Goal: Transaction & Acquisition: Purchase product/service

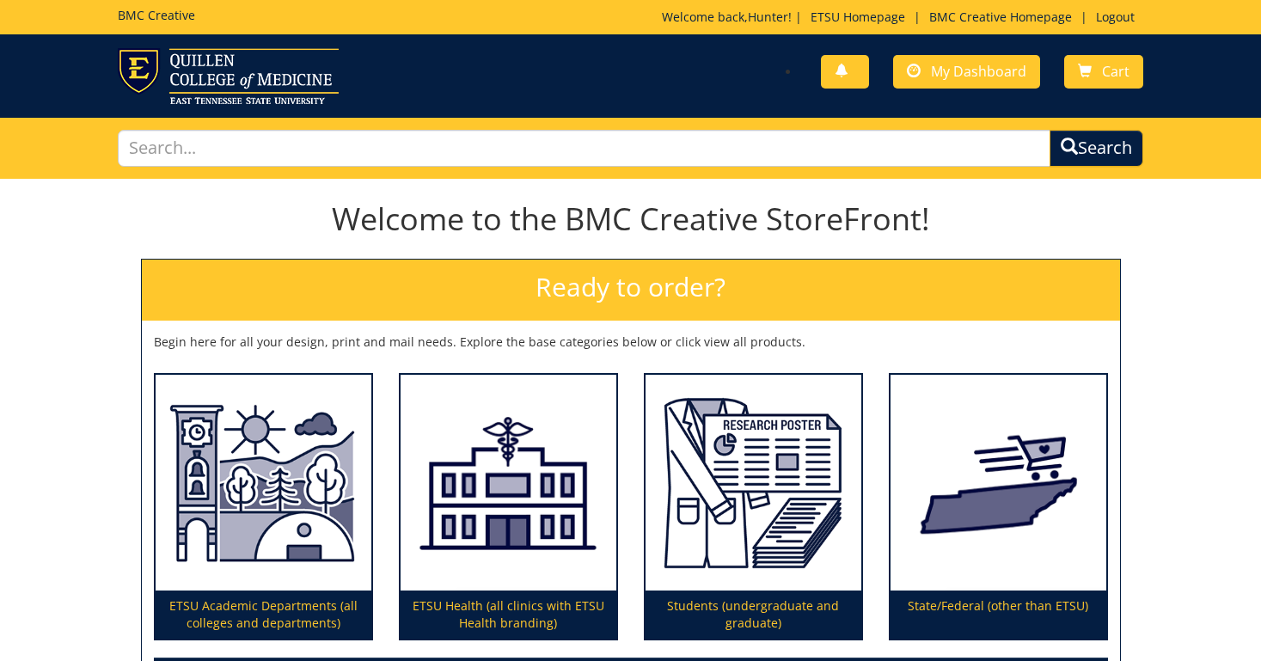
scroll to position [213, 0]
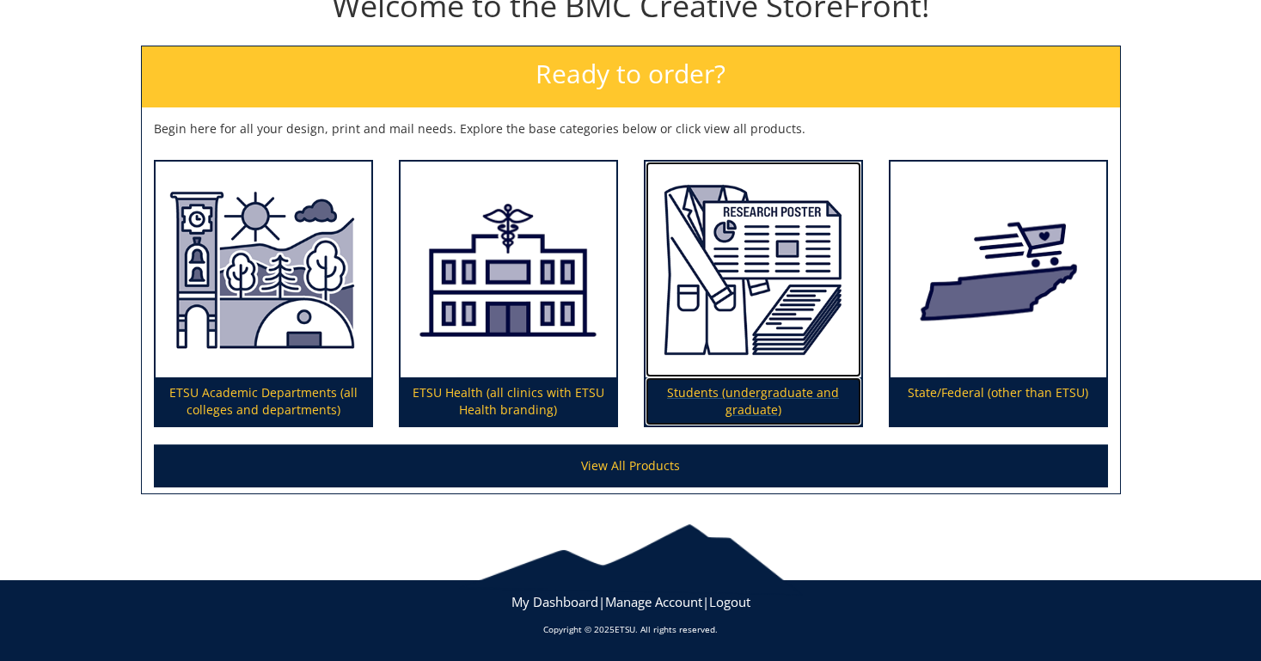
click at [751, 405] on p "Students (undergraduate and graduate)" at bounding box center [754, 401] width 216 height 48
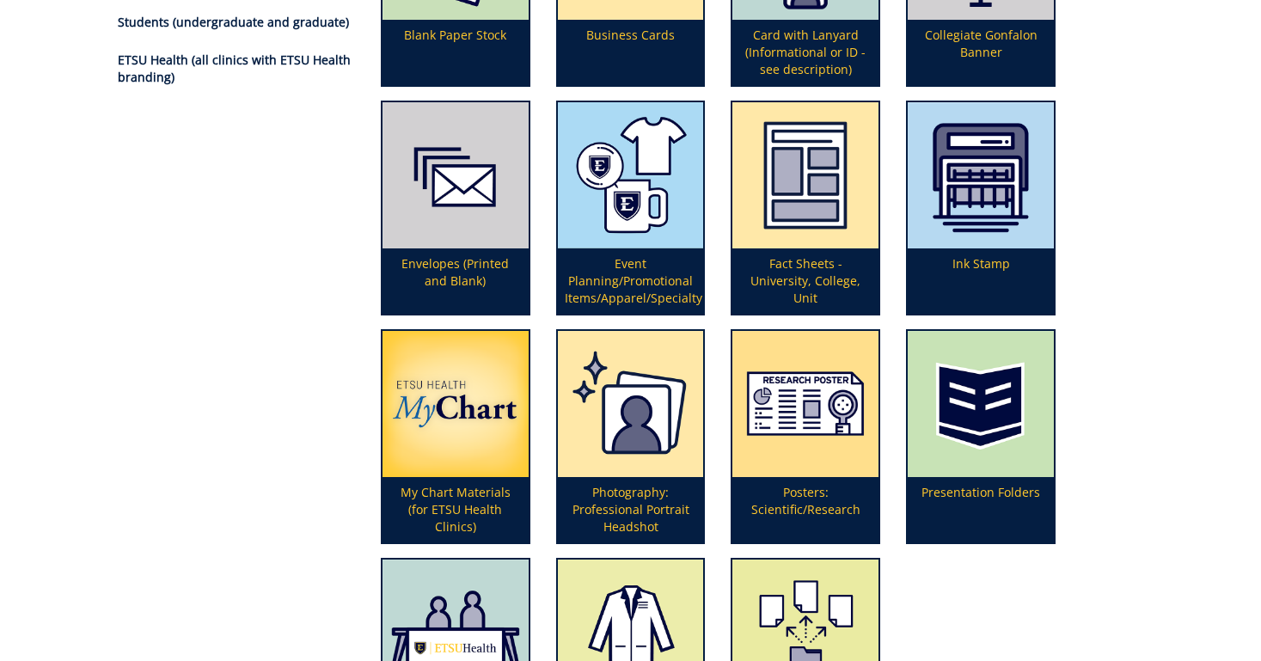
scroll to position [405, 0]
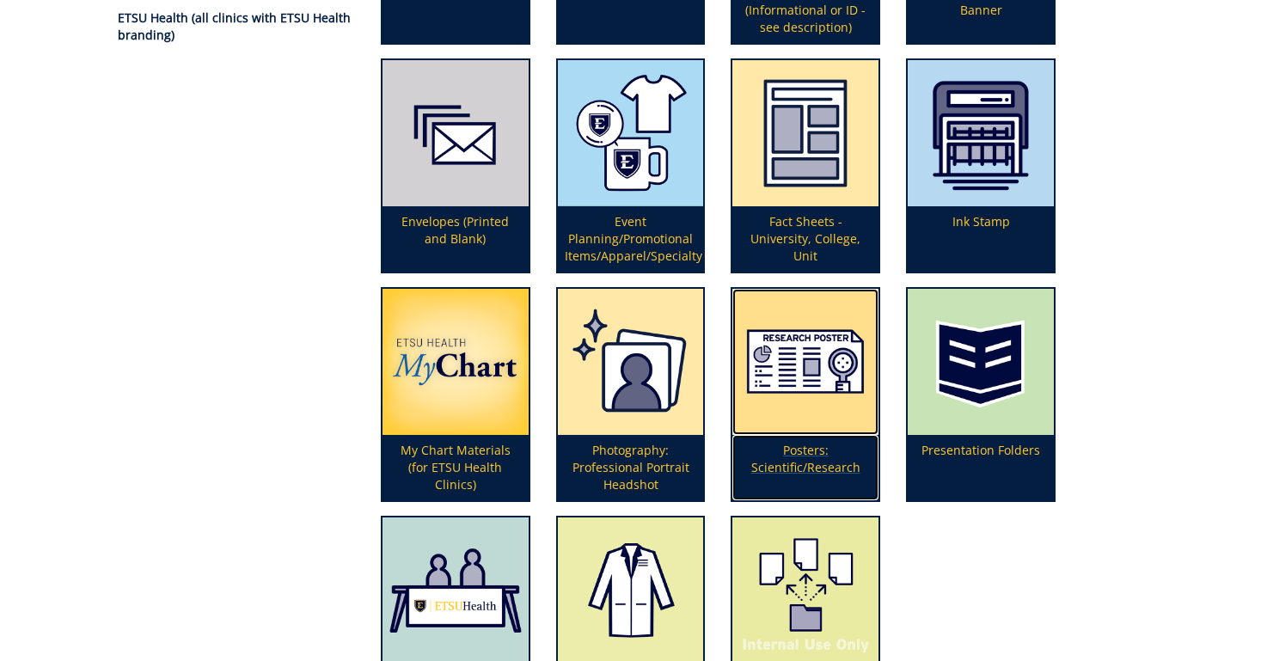
click at [812, 462] on p "Posters: Scientific/Research" at bounding box center [806, 467] width 146 height 65
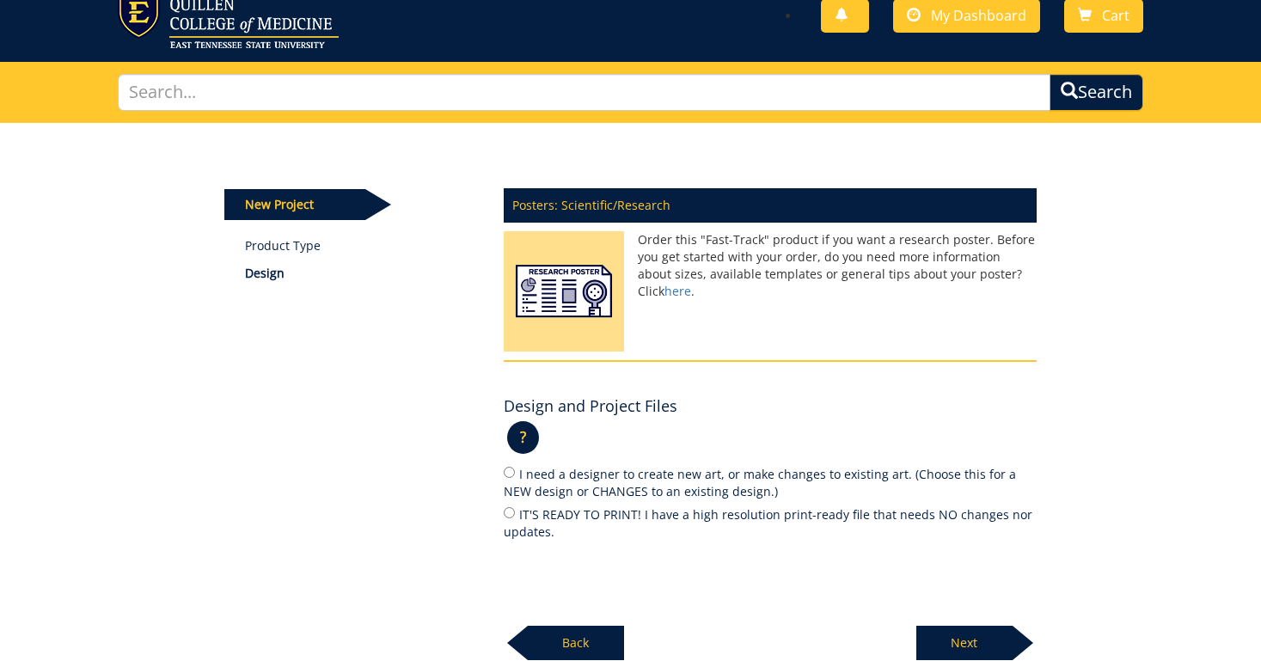
scroll to position [138, 0]
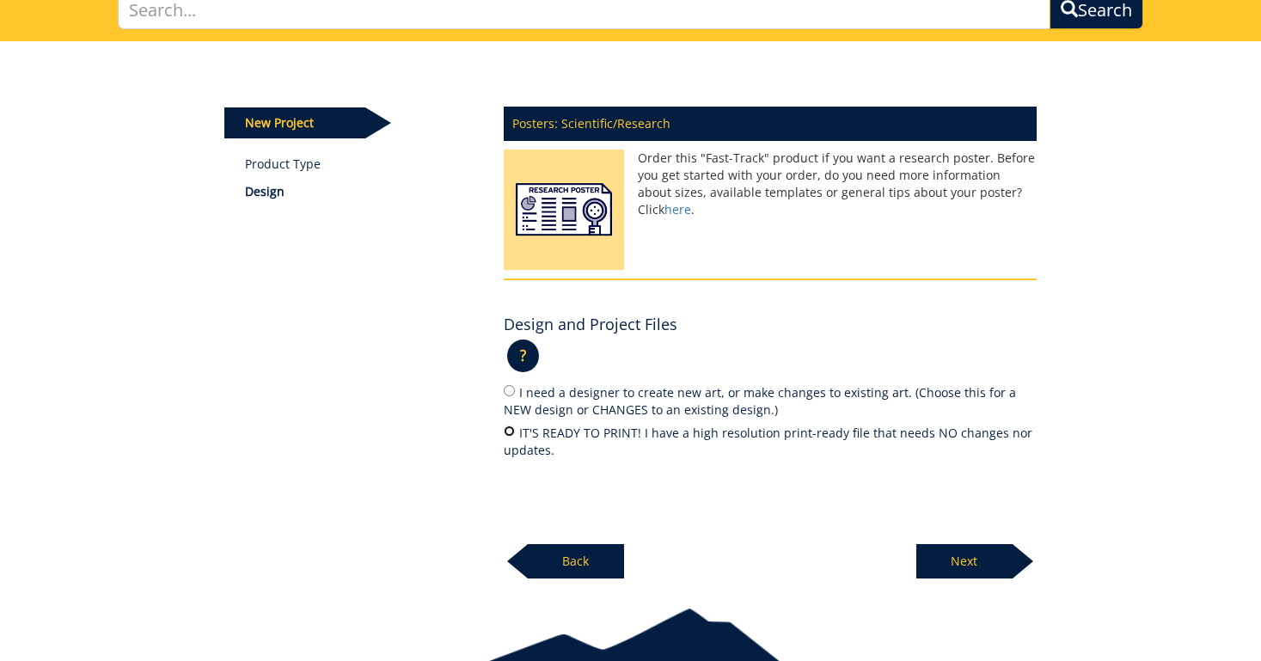
click at [508, 429] on input "IT'S READY TO PRINT! I have a high resolution print-ready file that needs NO ch…" at bounding box center [509, 431] width 11 height 11
radio input "true"
click at [964, 555] on p "Next" at bounding box center [965, 561] width 96 height 34
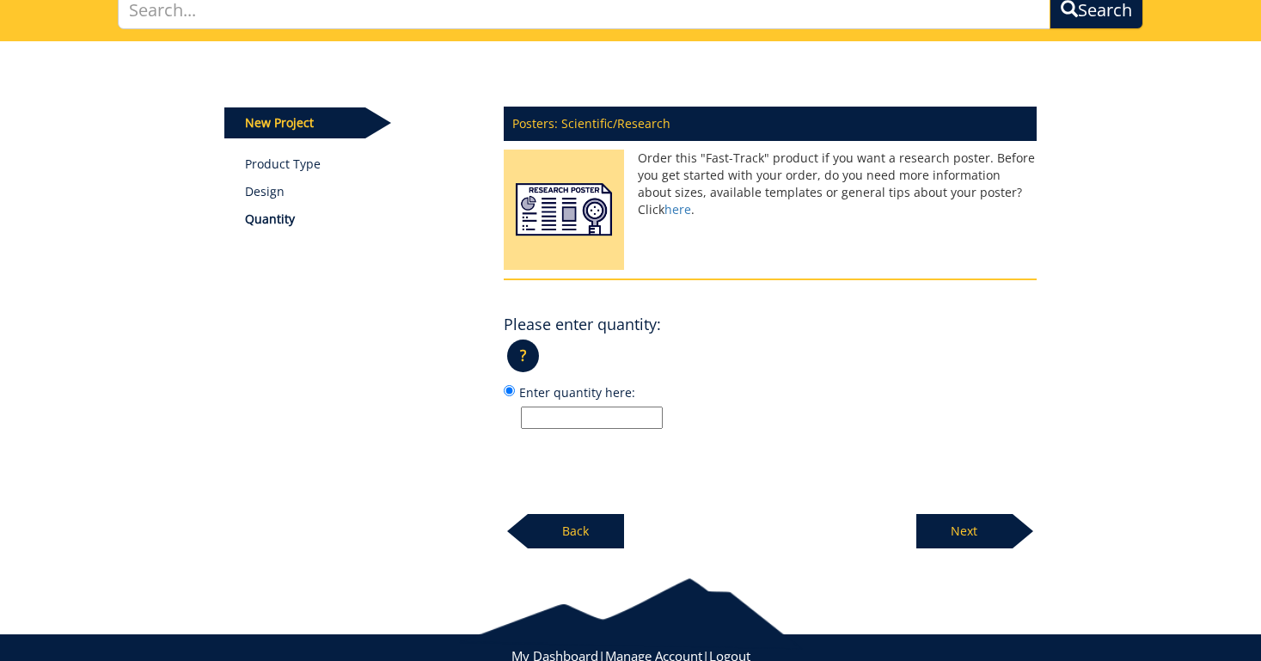
click at [615, 415] on input "Enter quantity here:" at bounding box center [592, 418] width 142 height 22
type input "1"
click at [941, 526] on p "Next" at bounding box center [965, 531] width 96 height 34
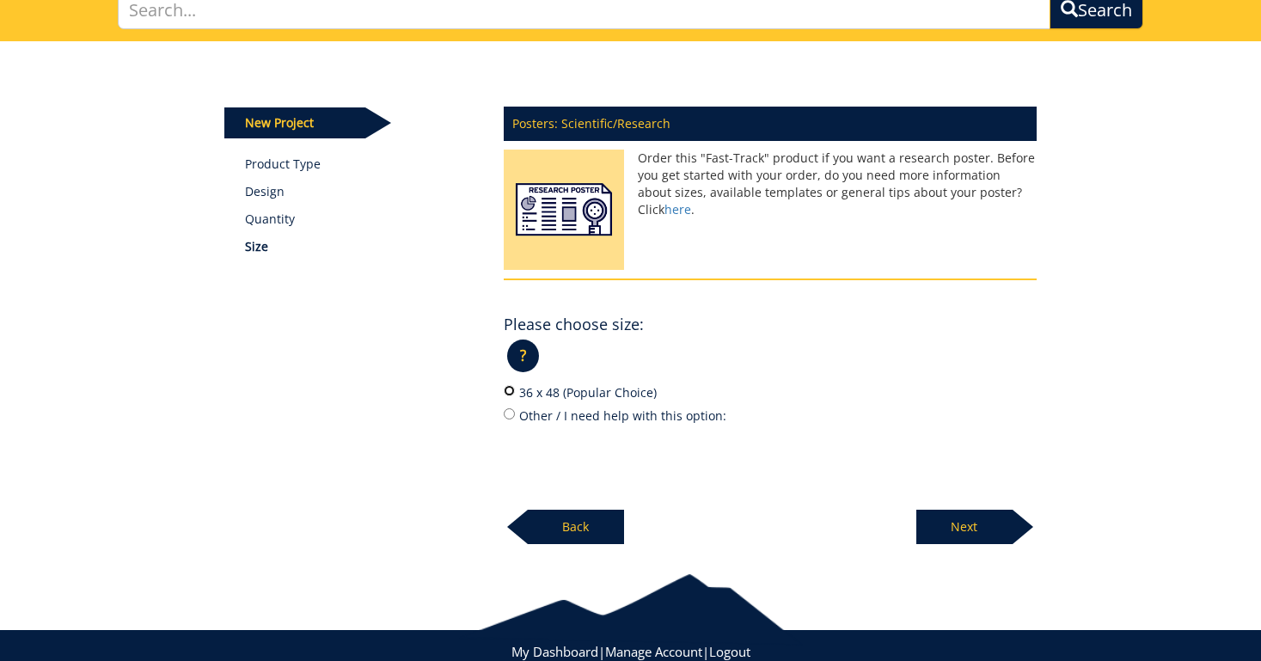
click at [509, 390] on input "36 x 48 (Popular Choice)" at bounding box center [509, 390] width 11 height 11
radio input "true"
click at [979, 523] on p "Next" at bounding box center [965, 527] width 96 height 34
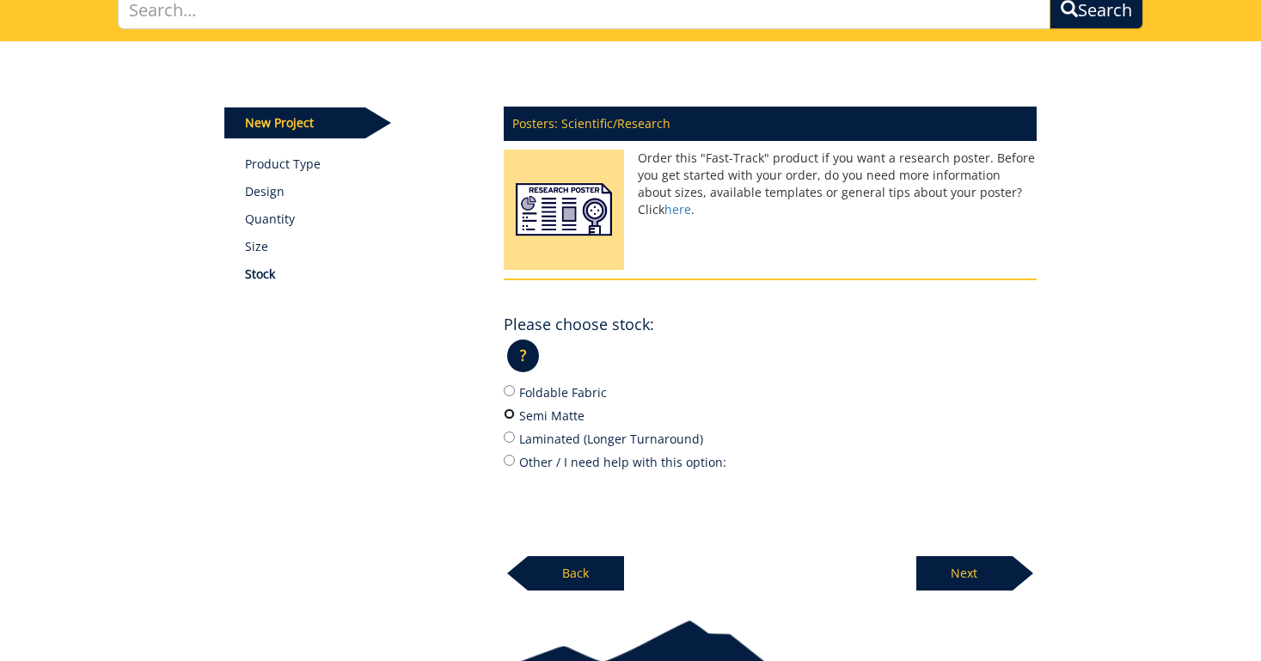
click at [512, 412] on input "Semi Matte" at bounding box center [509, 413] width 11 height 11
radio input "true"
click at [508, 457] on input "Other / I need help with this option:" at bounding box center [509, 460] width 11 height 11
radio input "true"
click at [510, 411] on input "Semi Matte" at bounding box center [509, 413] width 11 height 11
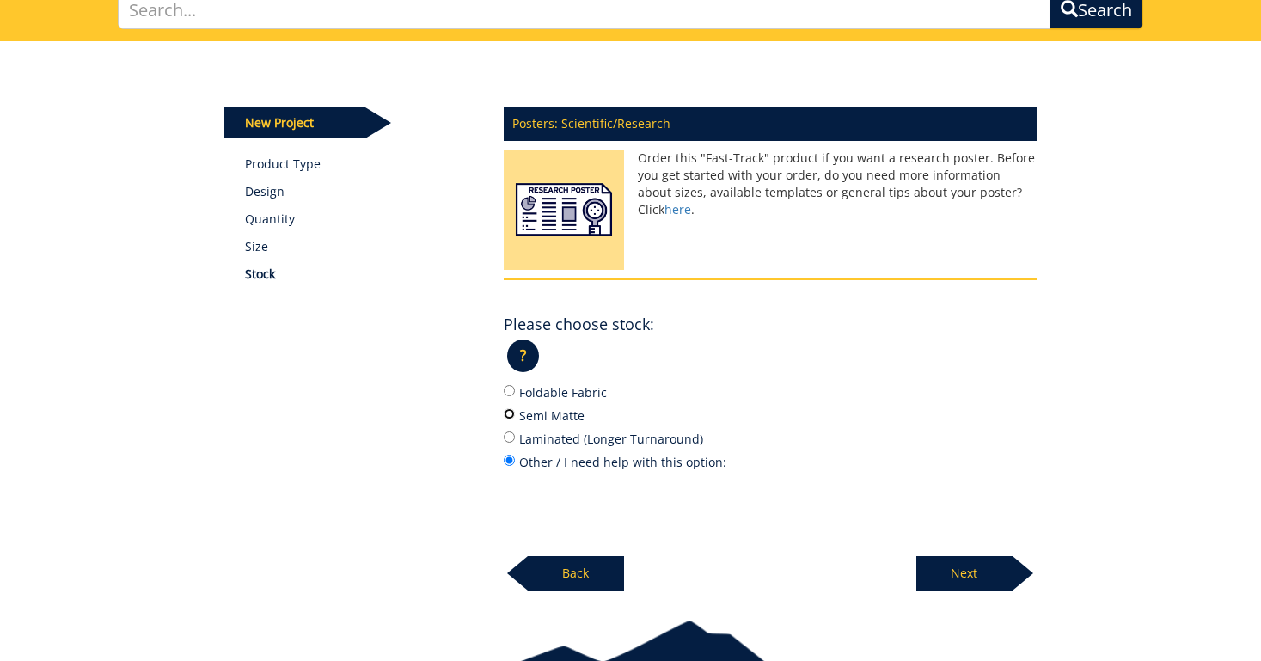
radio input "true"
click at [974, 568] on p "Next" at bounding box center [965, 573] width 96 height 34
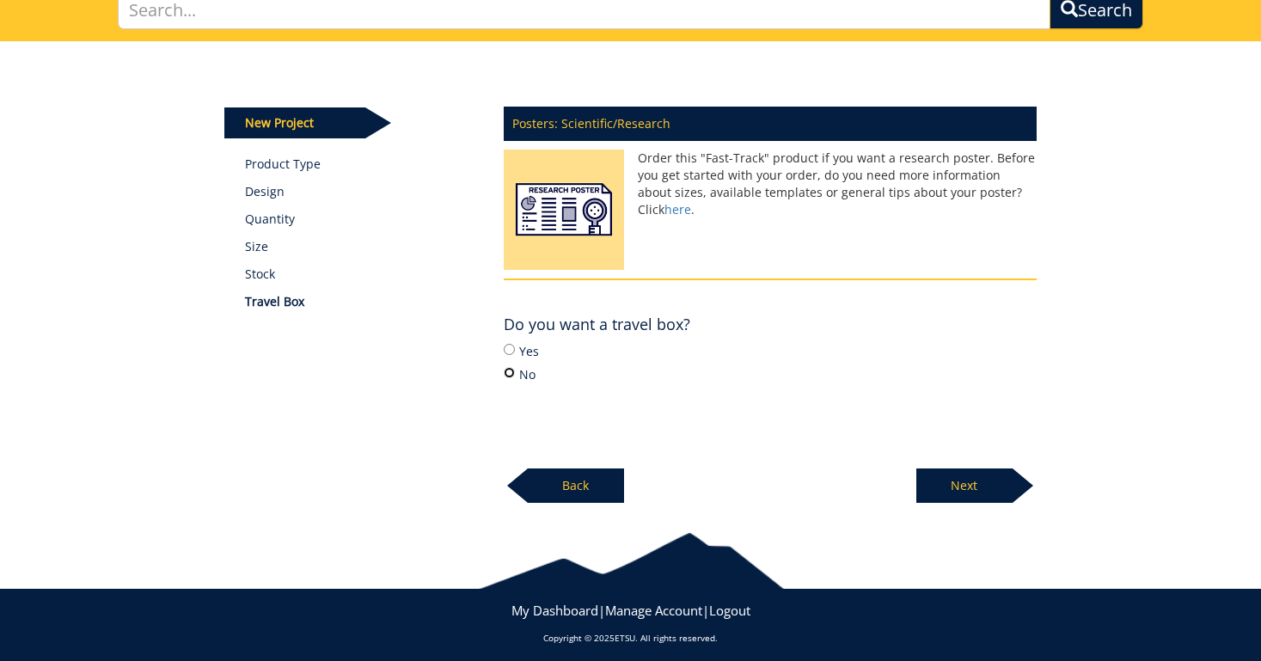
click at [508, 375] on input "No" at bounding box center [509, 372] width 11 height 11
radio input "true"
click at [512, 353] on input "Yes" at bounding box center [509, 349] width 11 height 11
radio input "true"
click at [966, 488] on p "Next" at bounding box center [965, 486] width 96 height 34
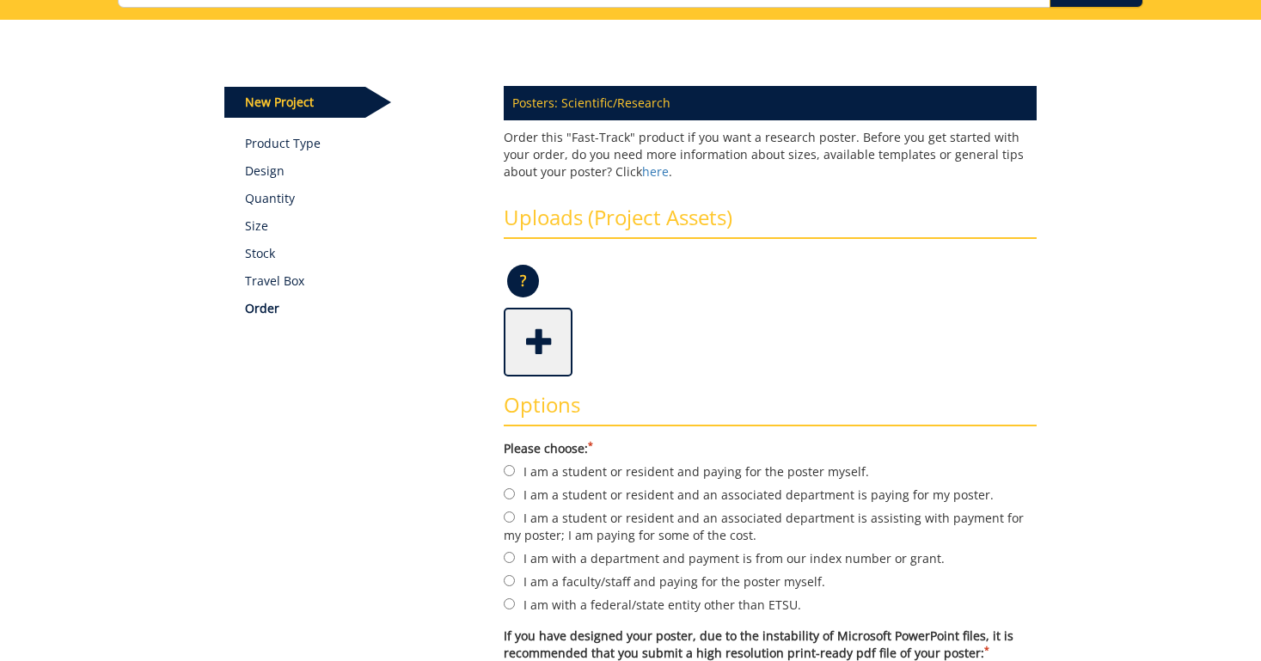
scroll to position [183, 0]
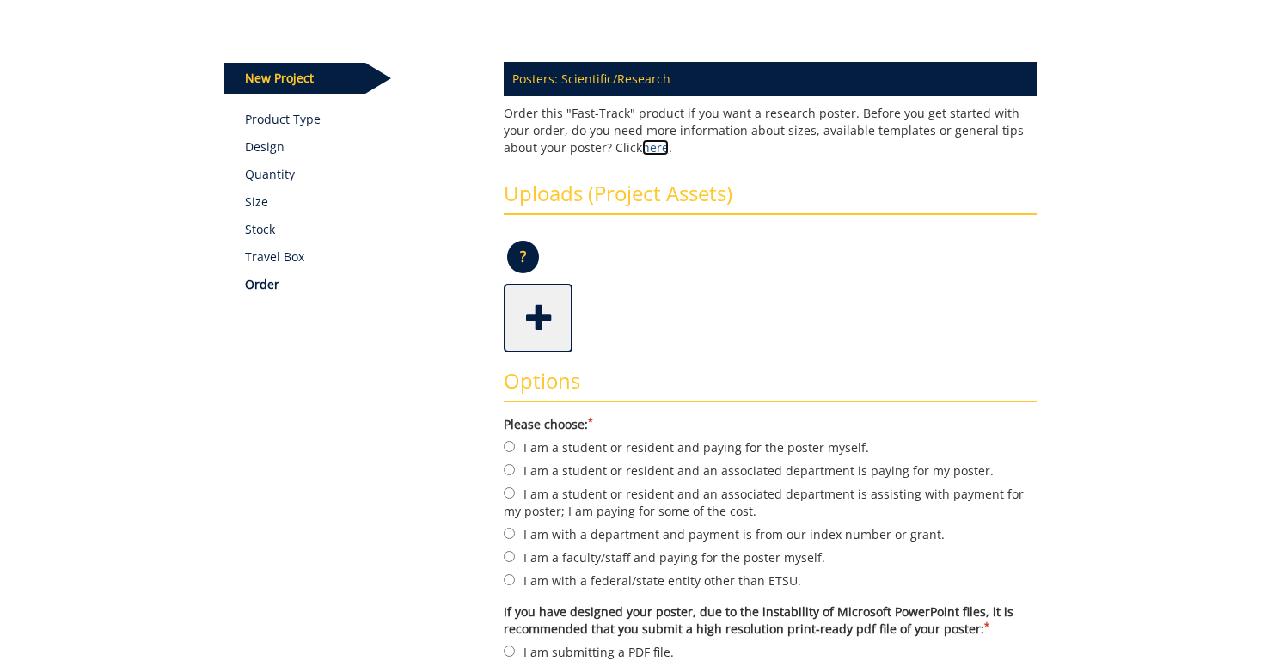
click at [642, 149] on link "here" at bounding box center [655, 147] width 27 height 16
click at [527, 260] on p "?" at bounding box center [523, 257] width 32 height 33
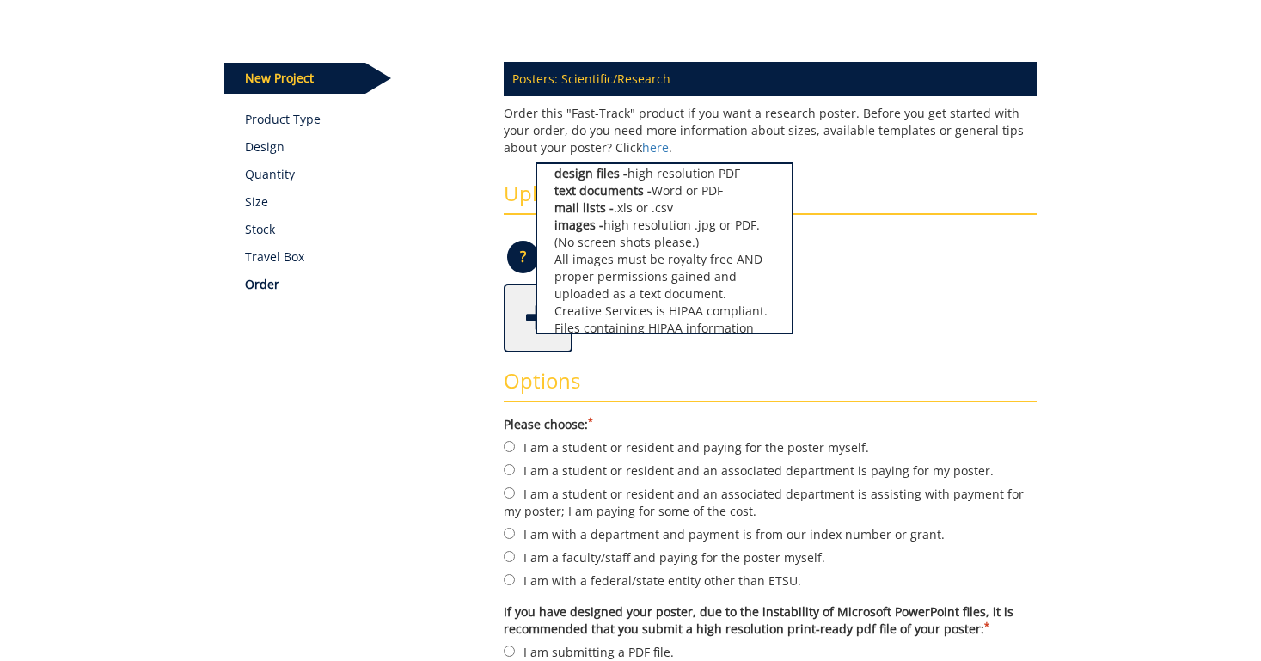
scroll to position [45, 0]
click at [626, 379] on h3 "Options" at bounding box center [770, 386] width 533 height 33
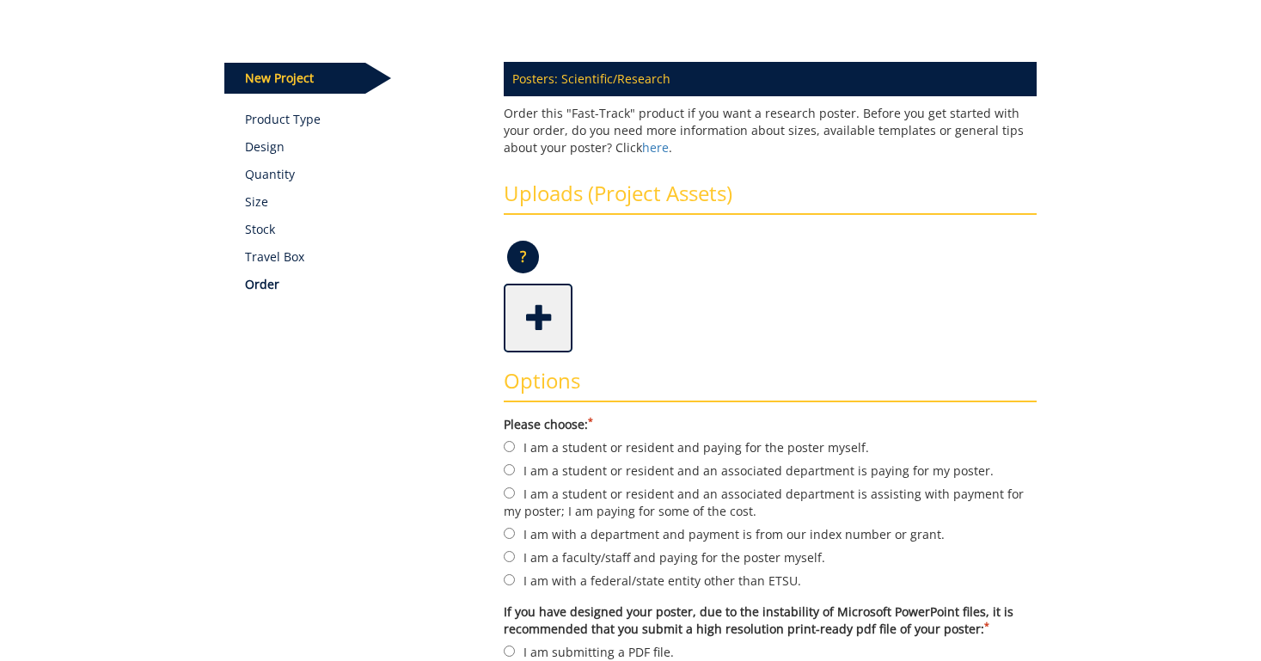
click at [552, 328] on span at bounding box center [540, 316] width 69 height 60
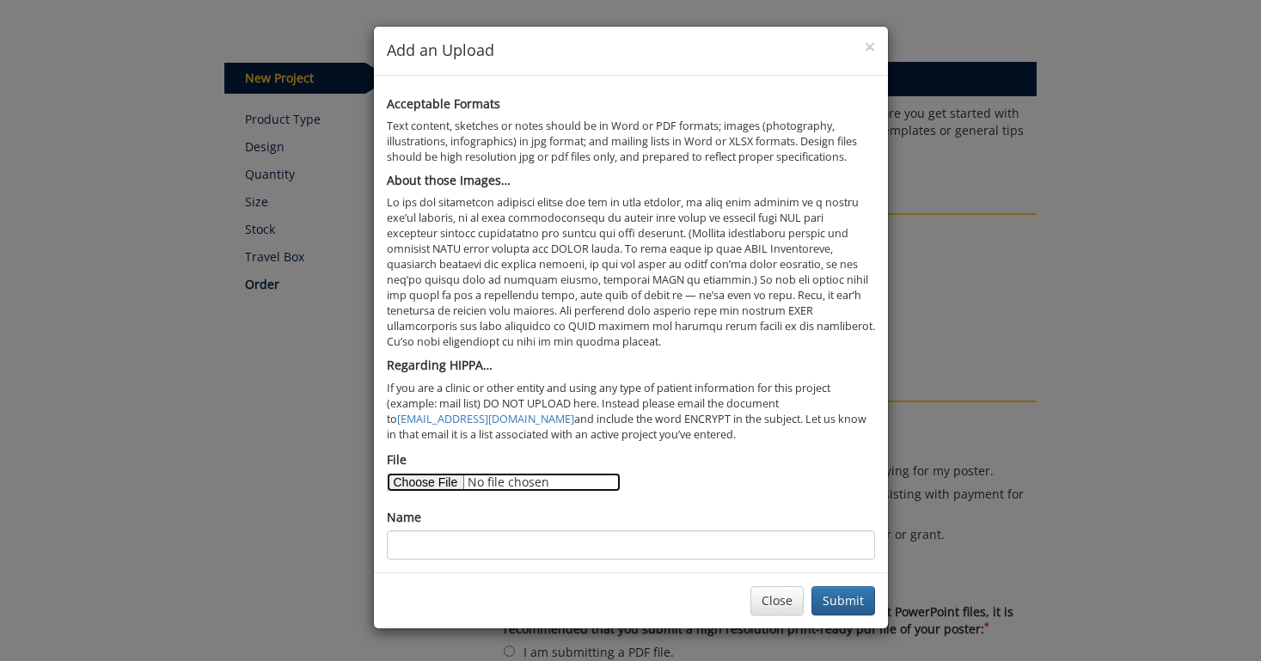
click at [450, 481] on input "File" at bounding box center [504, 482] width 234 height 19
type input "C:\fakepath\PCT (1).pdf"
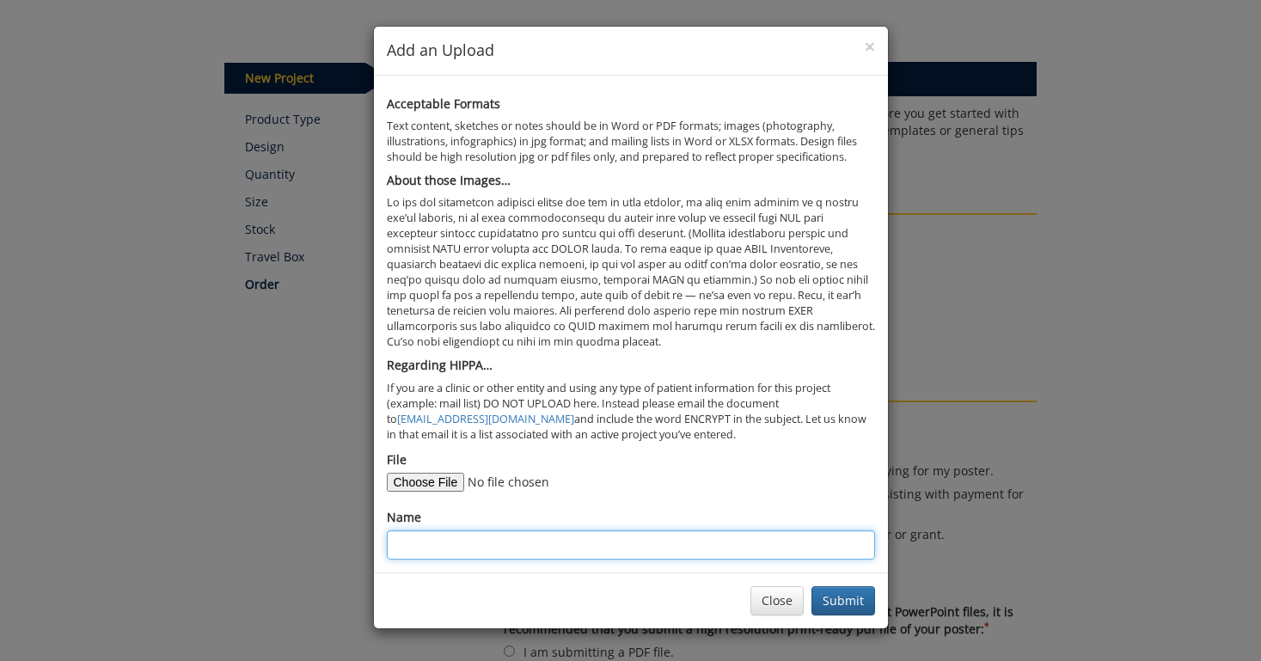
click at [737, 546] on input "Name" at bounding box center [631, 544] width 488 height 29
type input "Hunter Johnson: PCT QCOM"
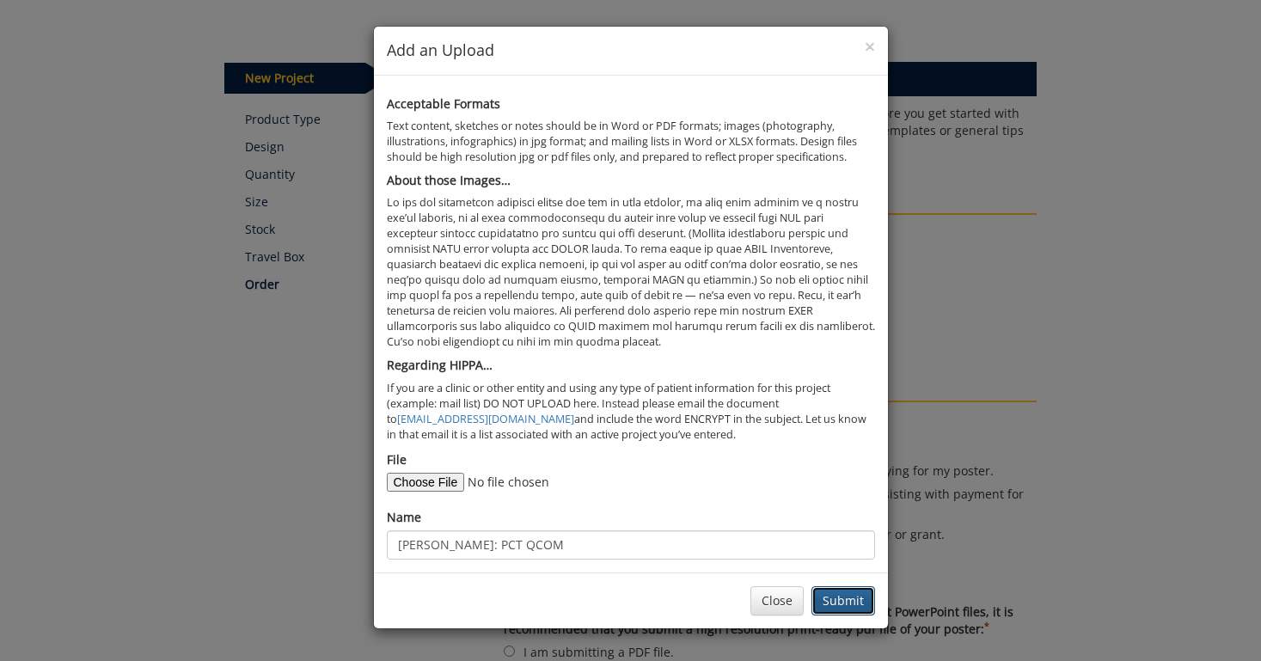
click at [846, 599] on button "Submit" at bounding box center [844, 600] width 64 height 29
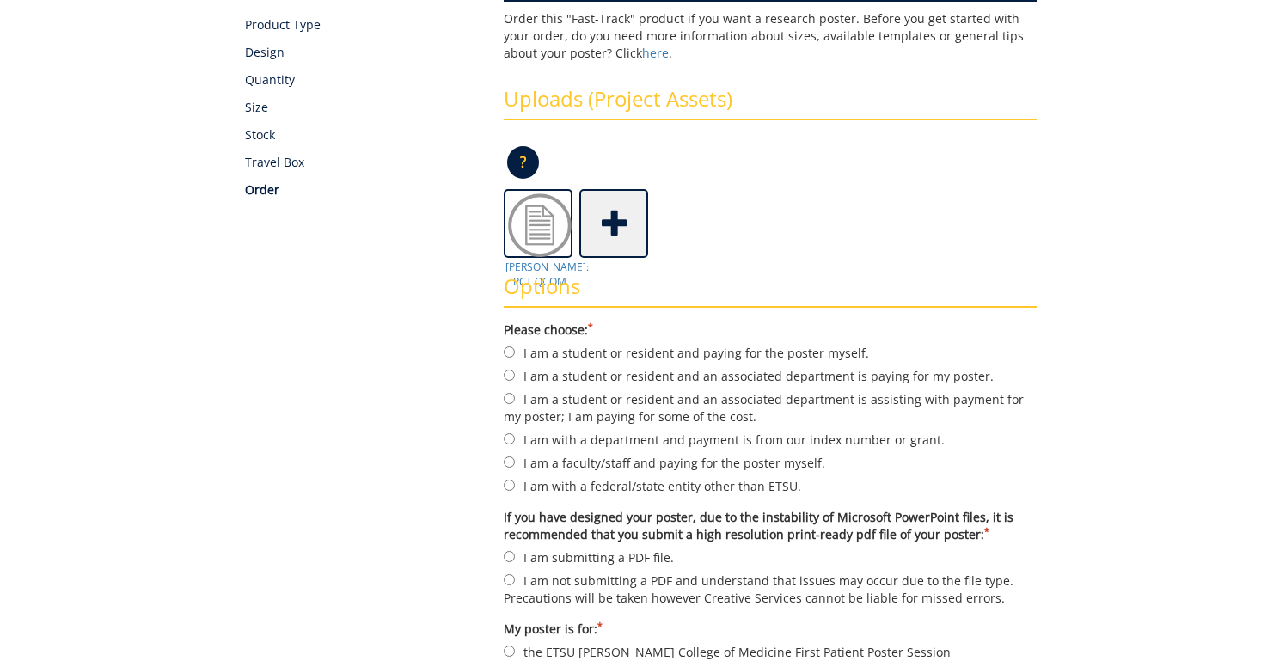
scroll to position [279, 0]
click at [938, 337] on form "Please choose: * I am a student or resident and paying for the poster myself. I…" at bounding box center [770, 513] width 533 height 386
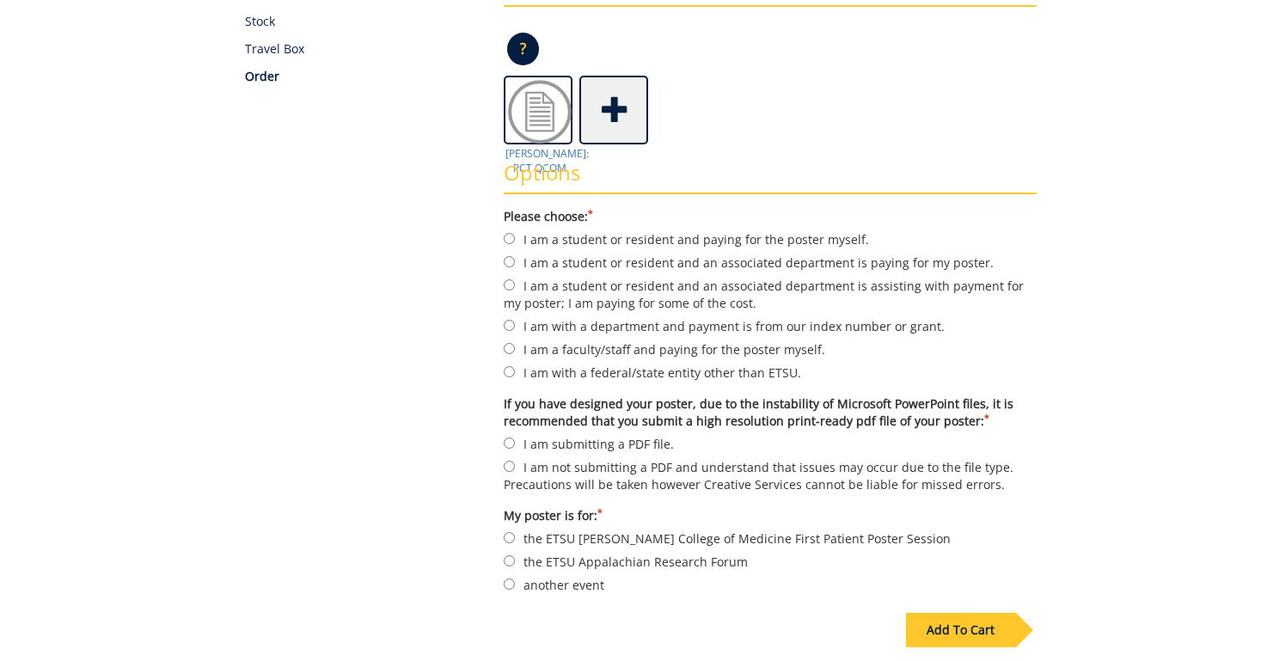
scroll to position [396, 0]
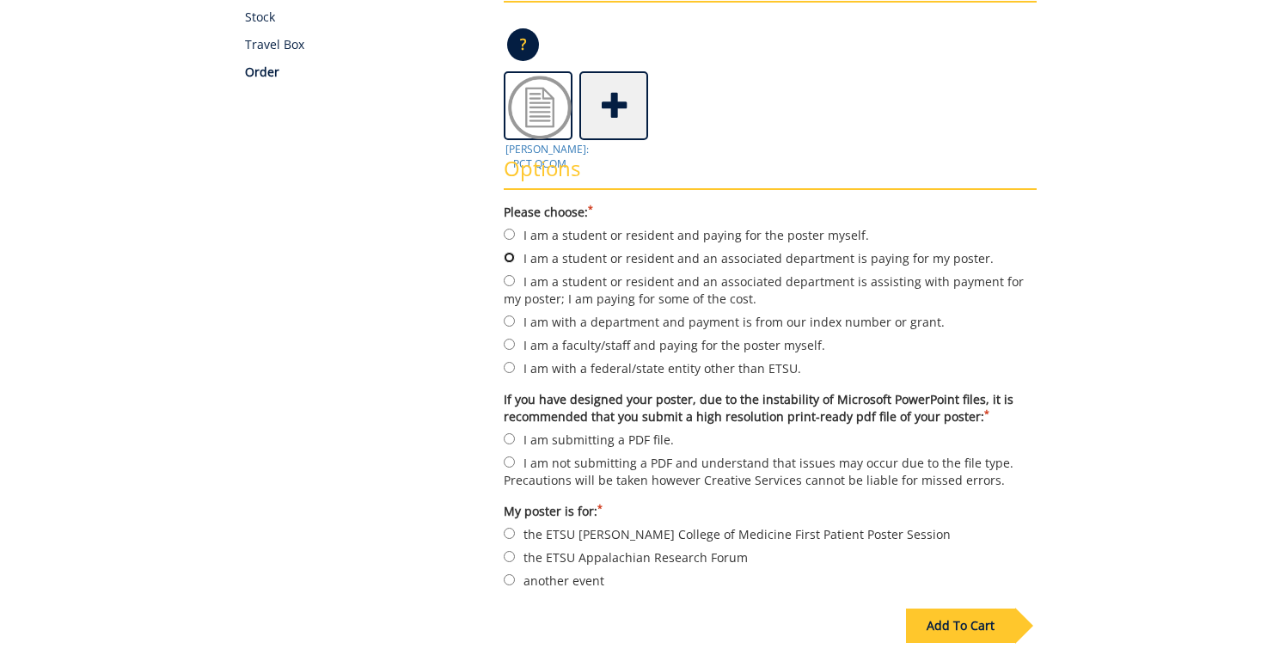
click at [509, 255] on input "I am a student or resident and an associated department is paying for my poster." at bounding box center [509, 257] width 11 height 11
radio input "true"
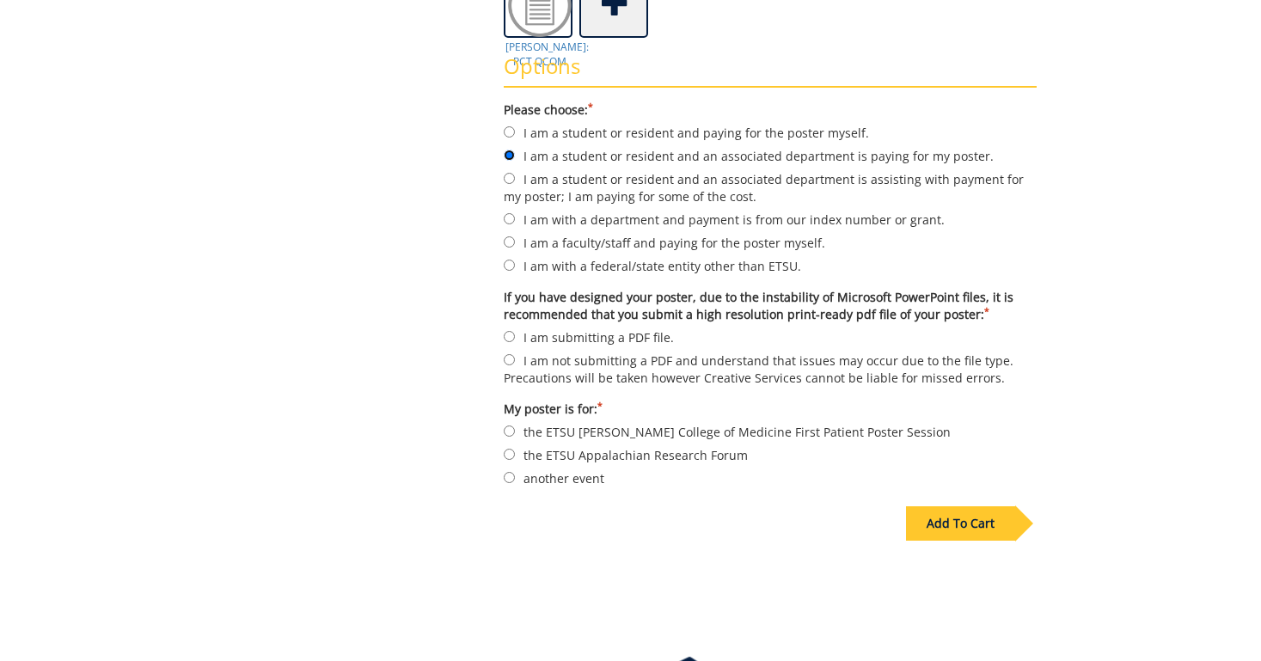
scroll to position [477, 0]
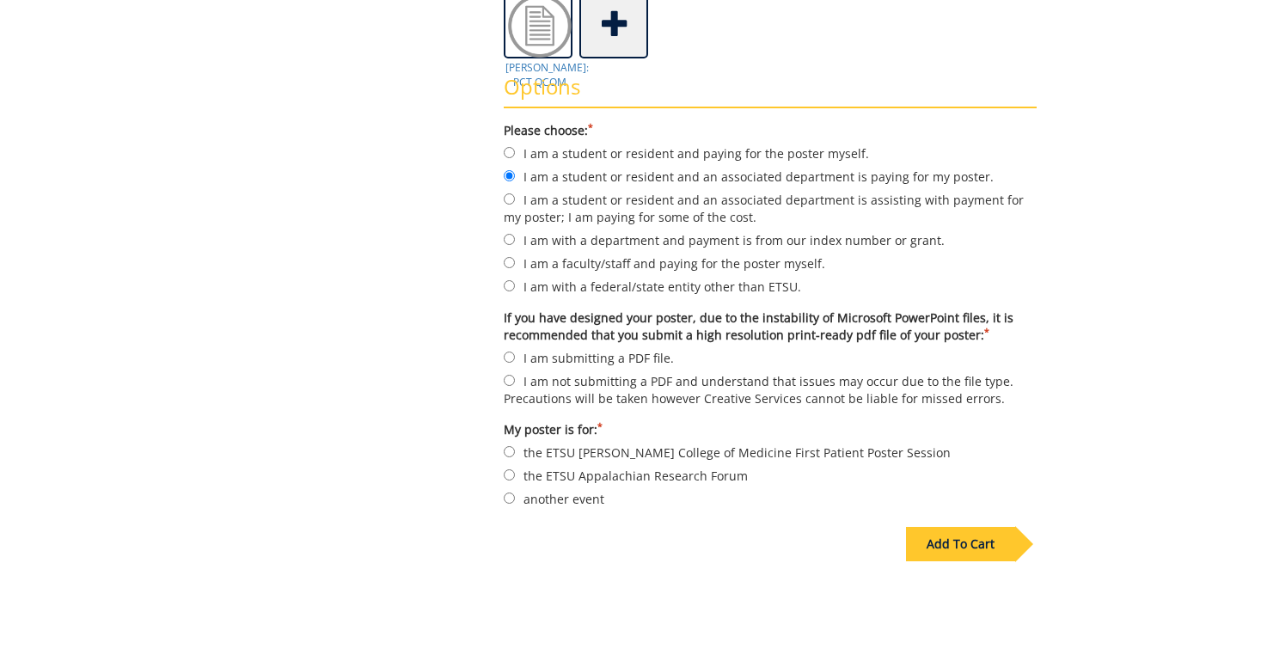
click at [956, 544] on div "Add To Cart" at bounding box center [960, 544] width 109 height 34
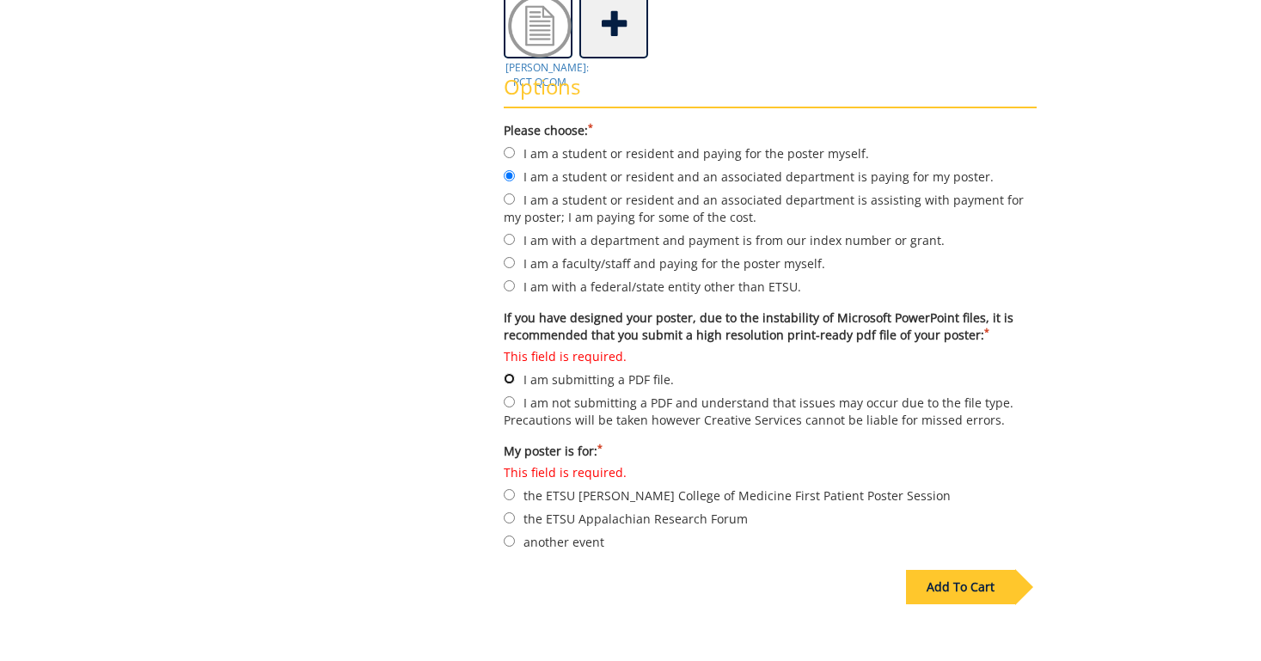
click at [506, 377] on input "This field is required. I am submitting a PDF file." at bounding box center [509, 378] width 11 height 11
radio input "true"
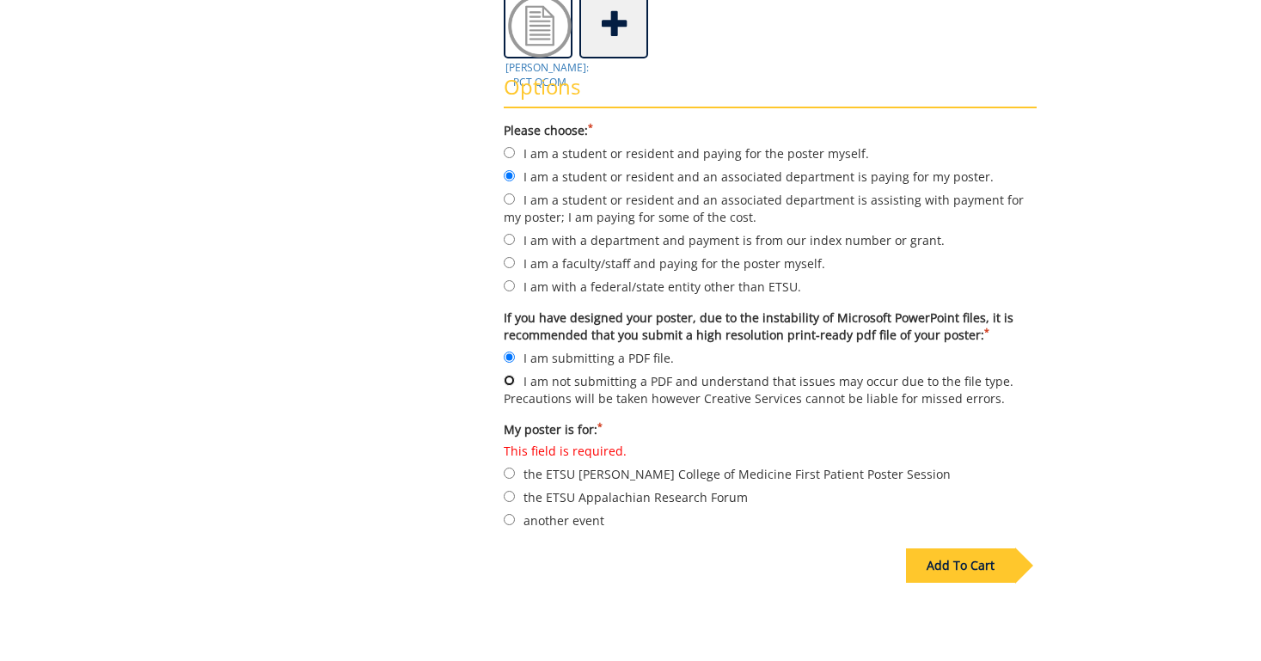
click at [510, 380] on input "I am not submitting a PDF and understand that issues may occur due to the file …" at bounding box center [509, 380] width 11 height 11
radio input "true"
click at [506, 356] on input "I am submitting a PDF file." at bounding box center [509, 357] width 11 height 11
radio input "true"
click at [510, 515] on input "another event" at bounding box center [509, 519] width 11 height 11
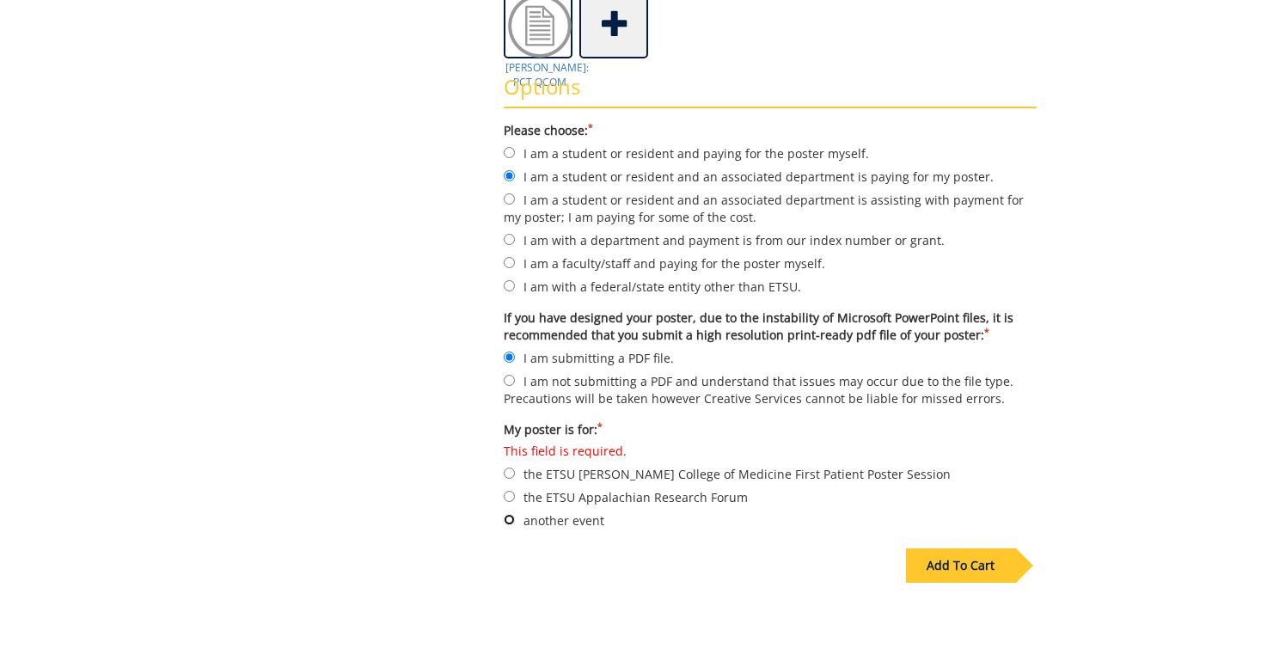
radio input "true"
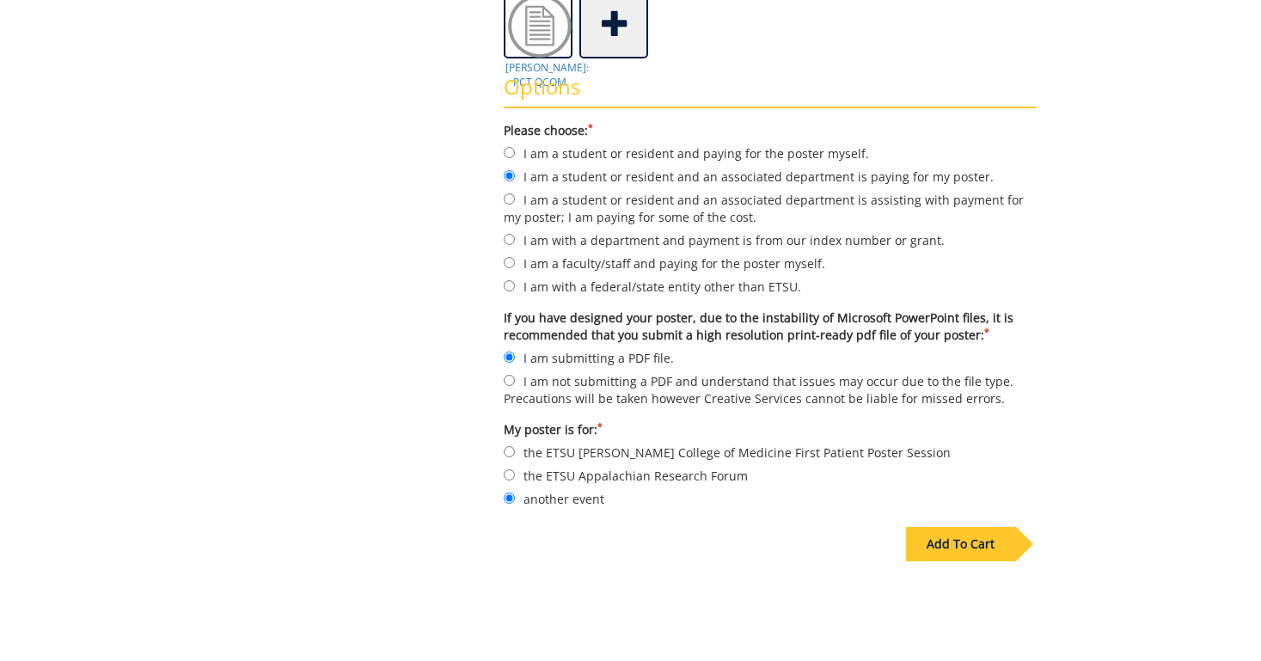
click at [969, 534] on div "Add To Cart" at bounding box center [960, 544] width 109 height 34
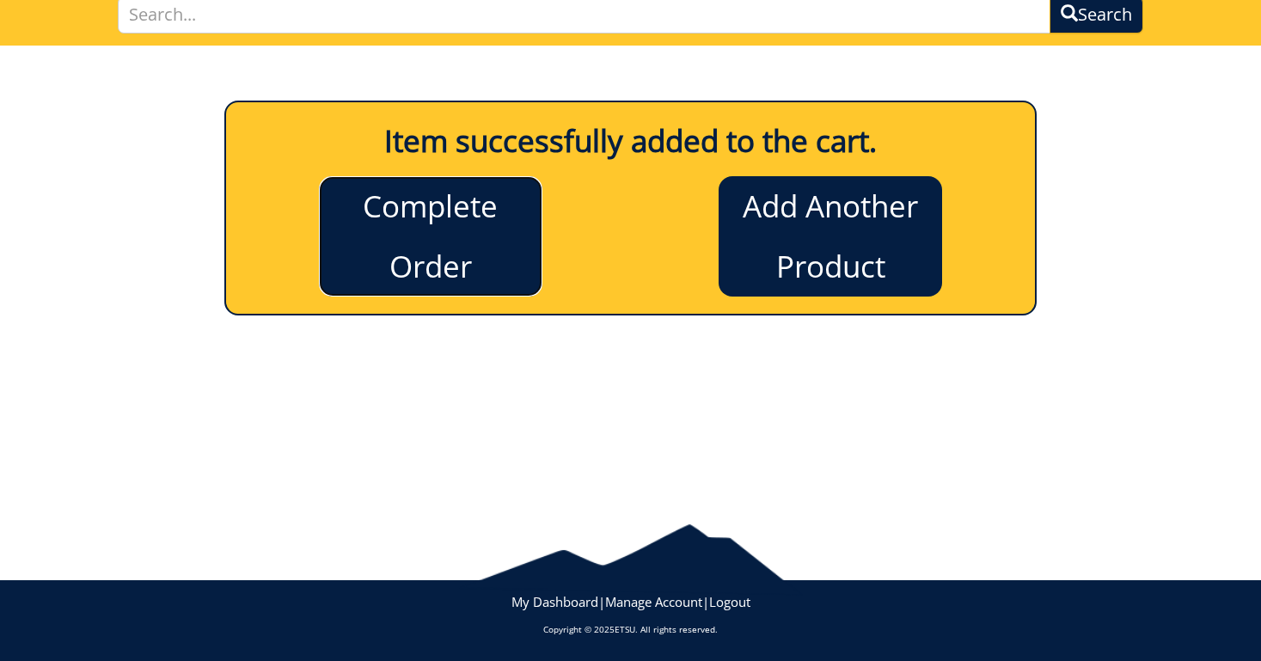
click at [500, 226] on link "Complete Order" at bounding box center [431, 236] width 224 height 120
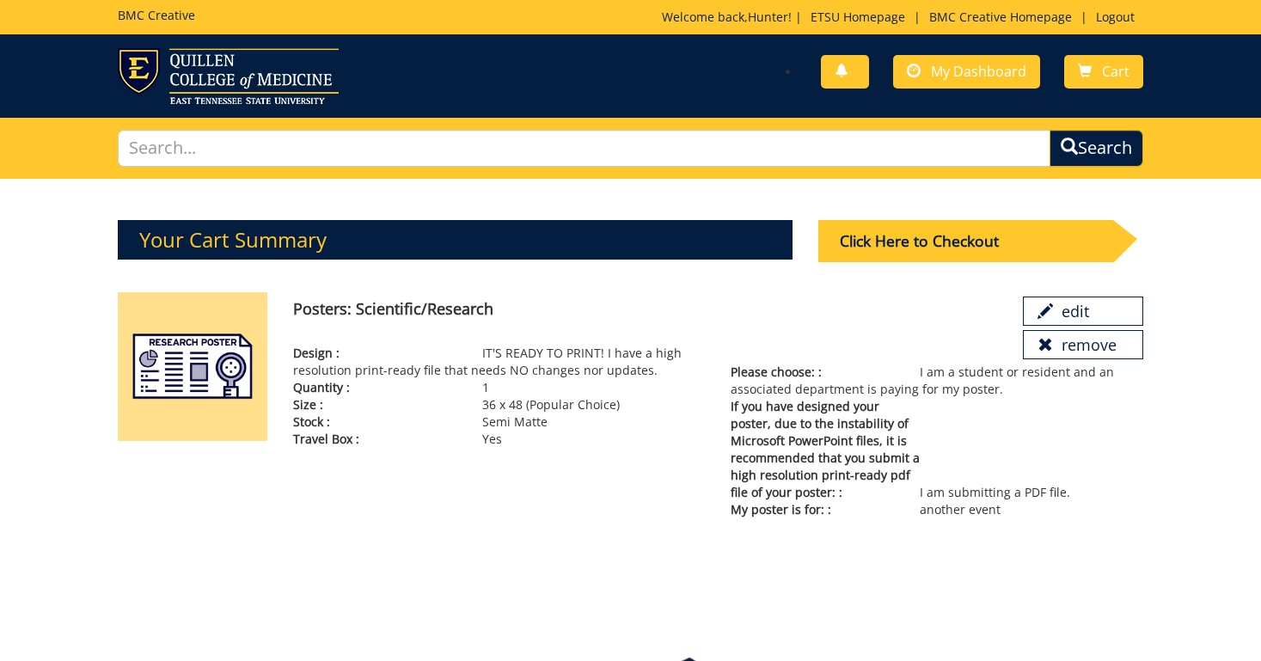
scroll to position [133, 0]
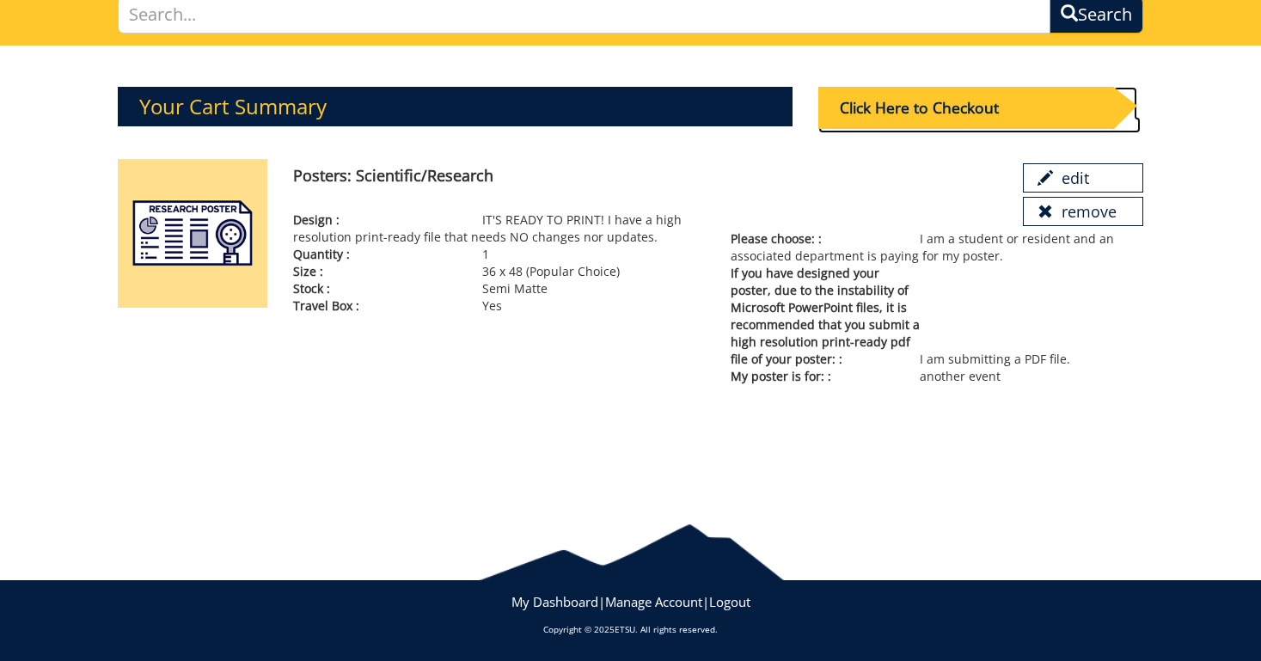
click at [935, 101] on div "Click Here to Checkout" at bounding box center [966, 108] width 295 height 42
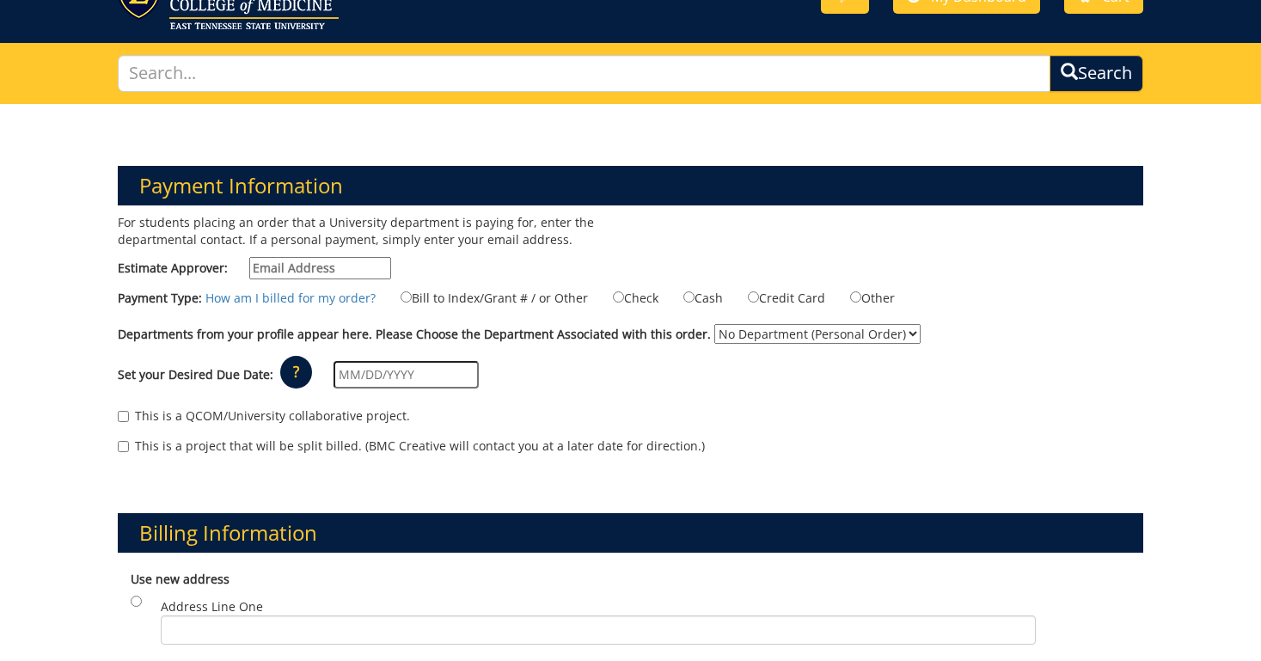
scroll to position [78, 0]
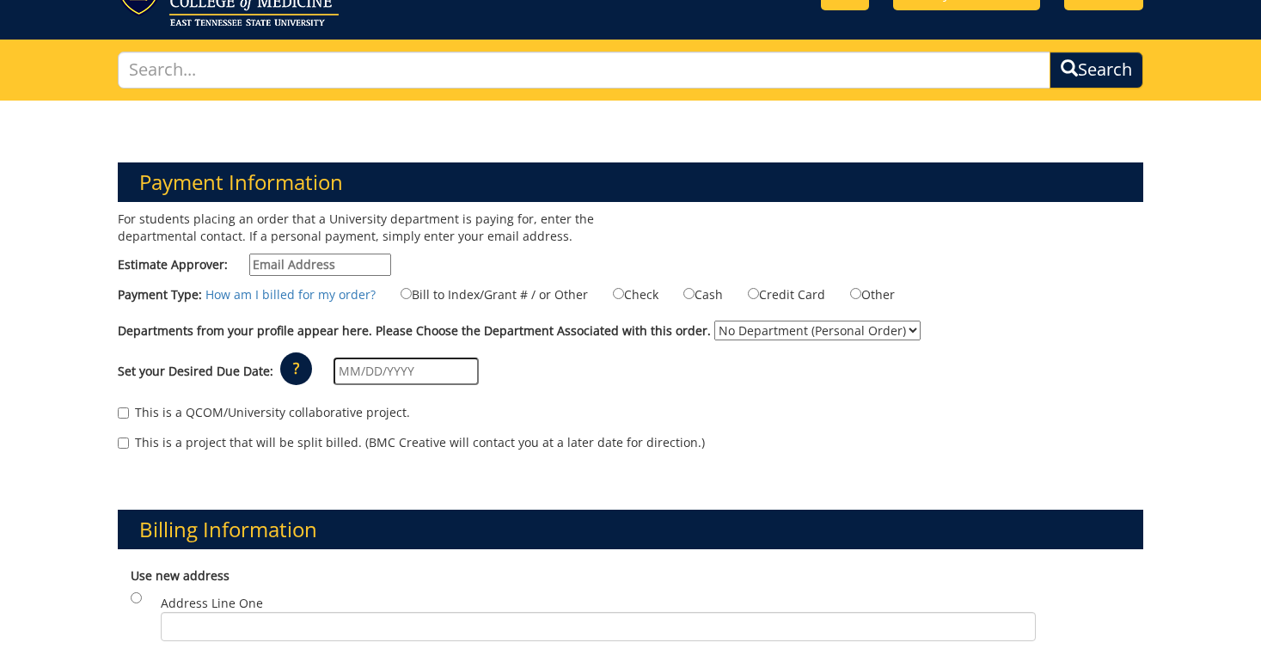
click at [380, 268] on input "Estimate Approver:" at bounding box center [320, 265] width 142 height 22
click at [418, 257] on div "For students placing an order that a University department is paying for, enter…" at bounding box center [367, 248] width 525 height 74
click at [361, 267] on input "Estimate Approver:" at bounding box center [320, 265] width 142 height 22
click at [408, 267] on div "For students placing an order that a University department is paying for, enter…" at bounding box center [367, 248] width 525 height 74
click at [343, 264] on input "Estimate Approver:" at bounding box center [320, 265] width 142 height 22
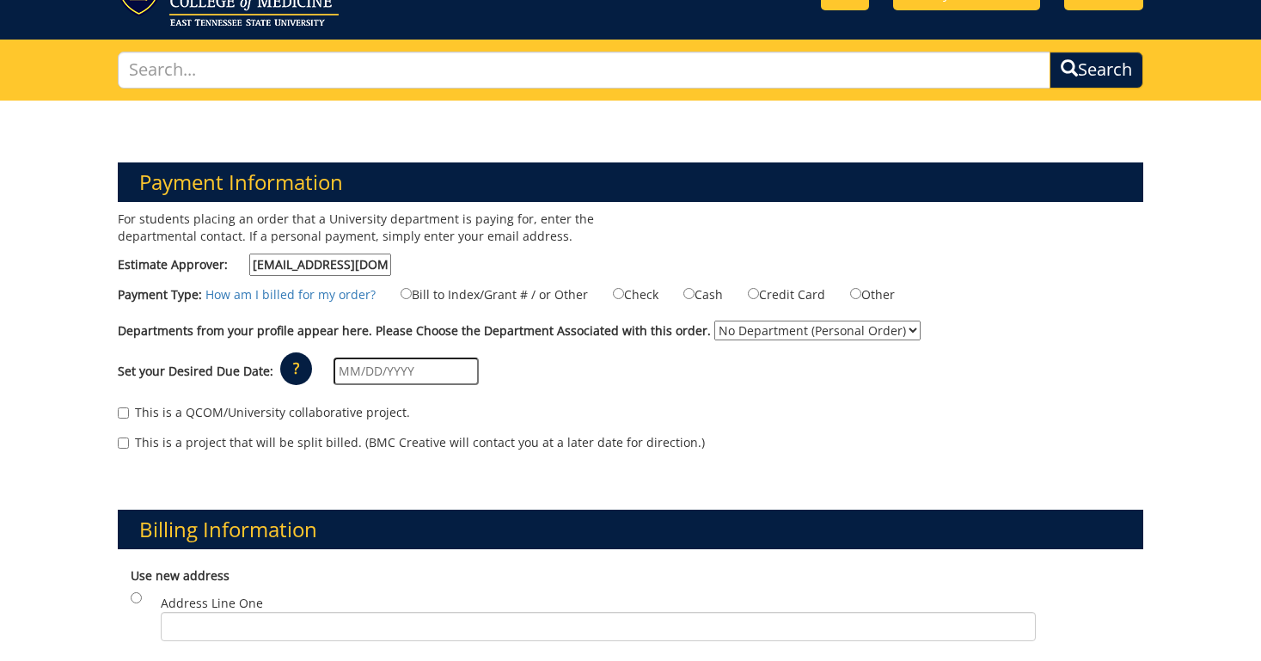
scroll to position [0, 3]
type input "[EMAIL_ADDRESS][DOMAIN_NAME]"
click at [598, 230] on p "For students placing an order that a University department is paying for, enter…" at bounding box center [368, 228] width 500 height 34
click at [401, 298] on input "Bill to Index/Grant # / or Other" at bounding box center [406, 293] width 11 height 11
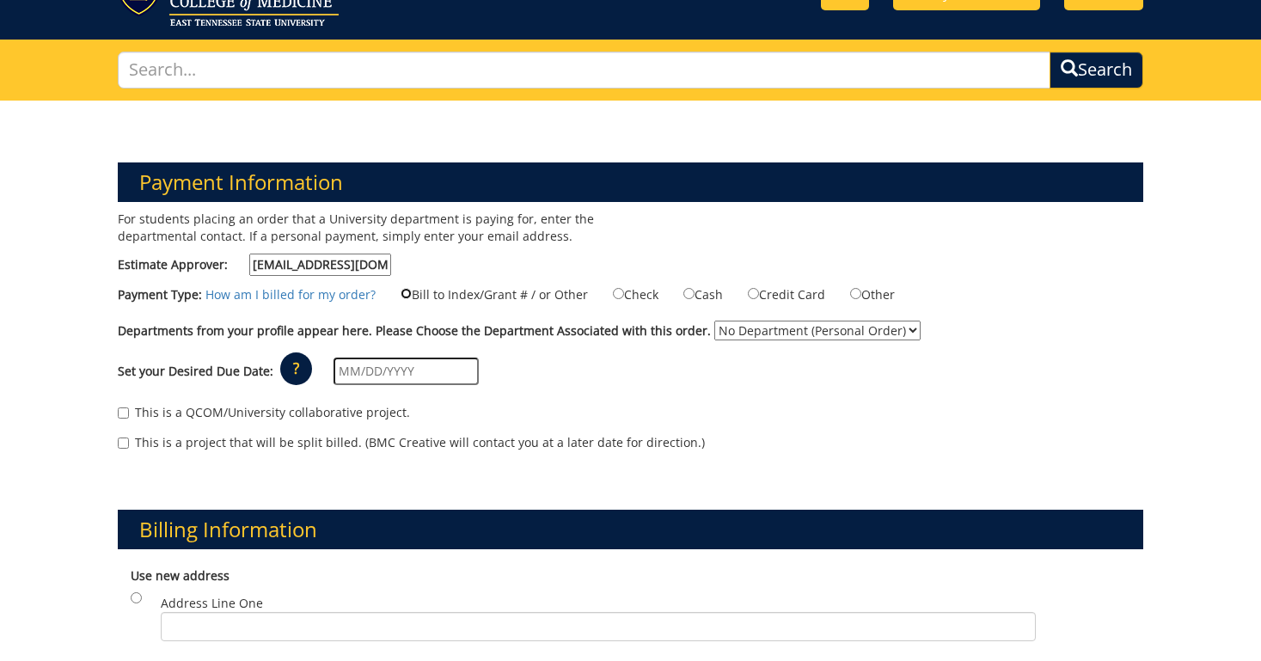
radio input "true"
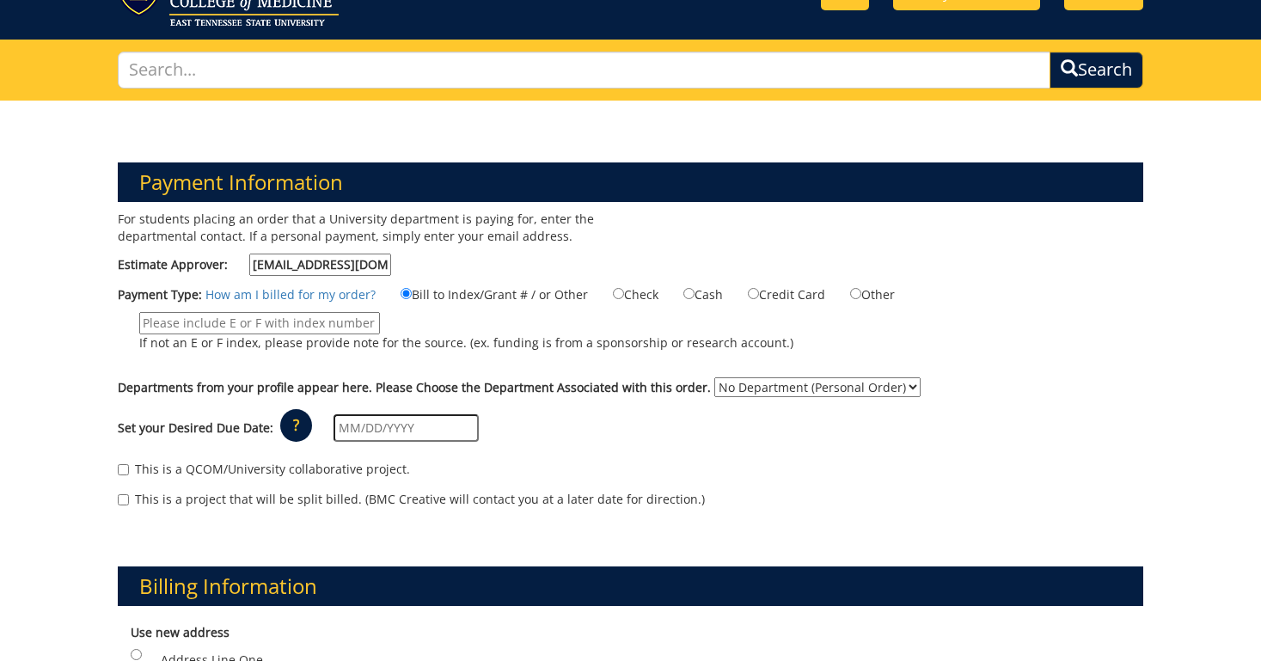
click at [340, 316] on input "If not an E or F index, please provide note for the source. (ex. funding is fro…" at bounding box center [259, 323] width 241 height 22
paste input "E31570"
type input "E31570"
click at [513, 353] on label "E31570 If not an E or F index, please provide note for the source. (ex. funding…" at bounding box center [456, 336] width 676 height 48
click at [380, 334] on input "E31570" at bounding box center [259, 323] width 241 height 22
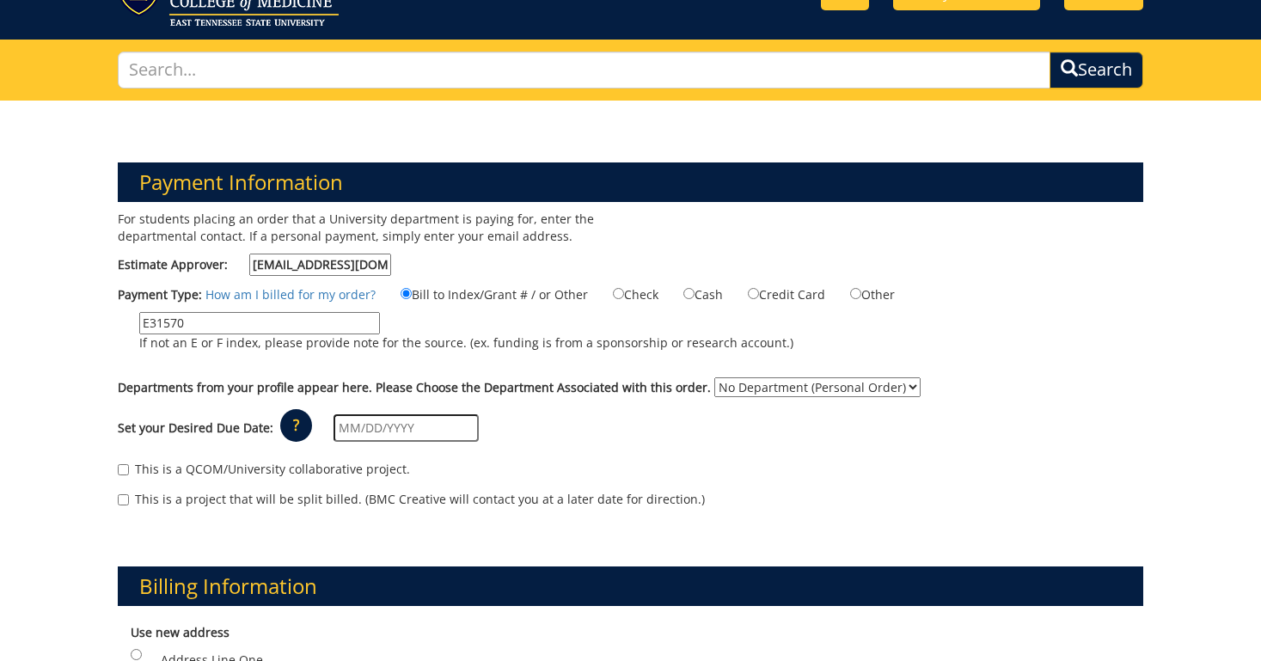
click at [819, 389] on select "No Department (Personal Order) ETSU Health - Surgery (MEAC)" at bounding box center [817, 387] width 206 height 20
select select "244"
click at [714, 377] on select "No Department (Personal Order) ETSU Health - Surgery (MEAC)" at bounding box center [817, 387] width 206 height 20
click at [520, 418] on div "Set your Desired Due Date: ? × How long will my project take to finish? : Pleas…" at bounding box center [631, 428] width 1052 height 47
click at [446, 424] on input "text" at bounding box center [406, 428] width 145 height 28
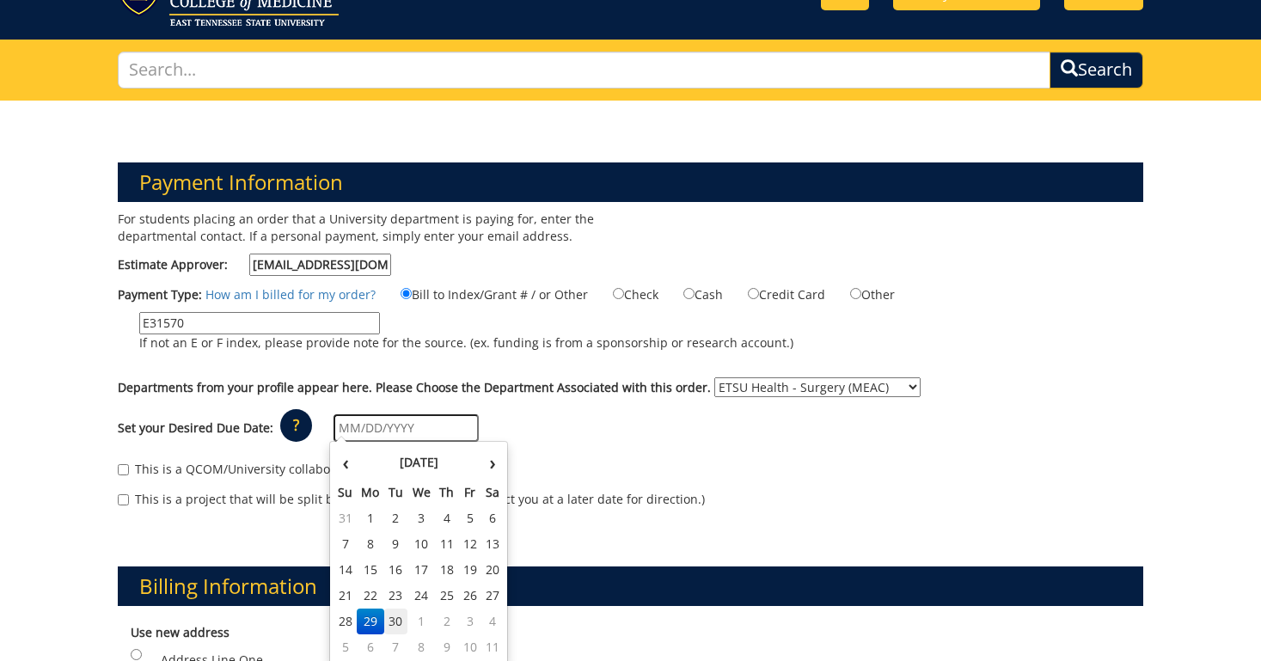
click at [400, 622] on td "30" at bounding box center [396, 622] width 24 height 26
type input "[DATE]"
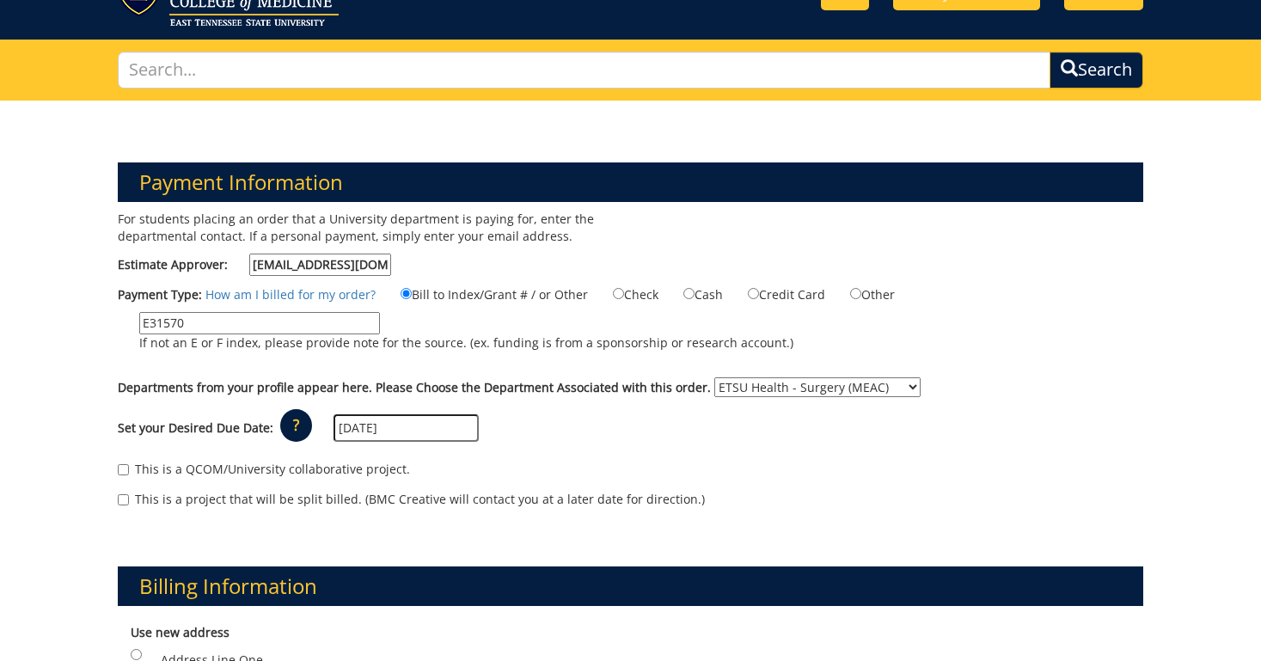
click at [469, 457] on div "This is a QCOM/University collaborative project. This is a project that will be…" at bounding box center [631, 488] width 1052 height 73
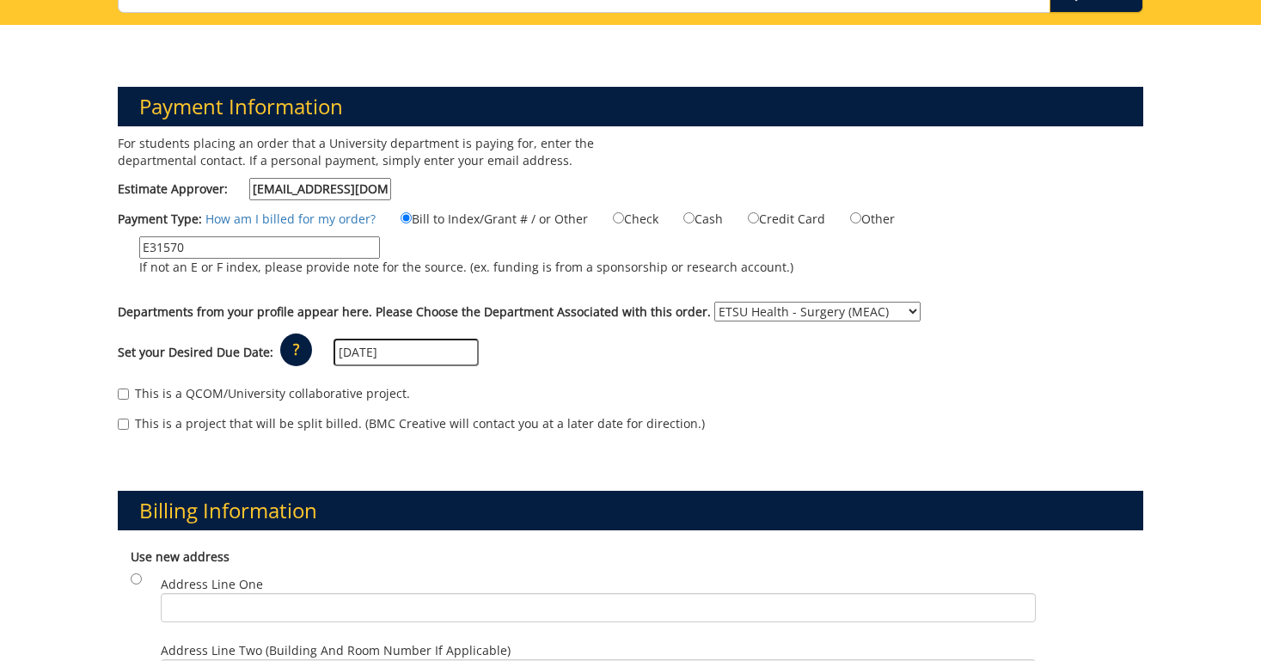
scroll to position [167, 0]
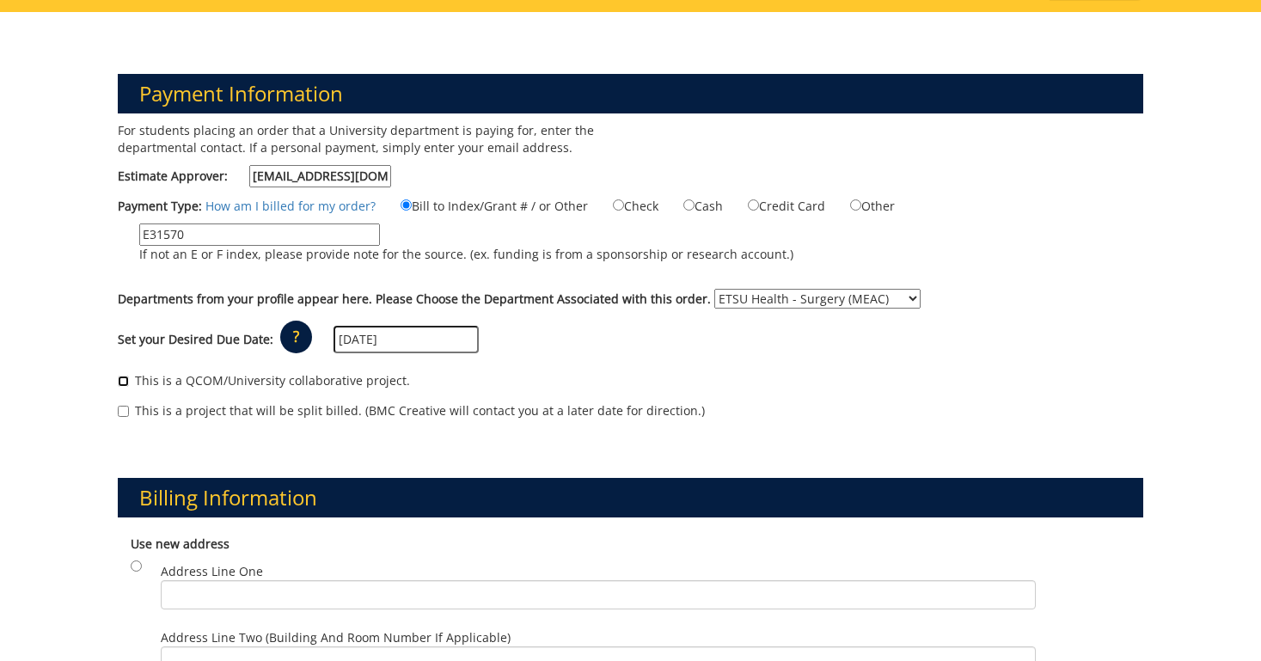
click at [123, 378] on input "This is a QCOM/University collaborative project." at bounding box center [123, 381] width 11 height 11
checkbox input "true"
click at [110, 409] on div "This is a QCOM/University collaborative project. This is a project that will be…" at bounding box center [631, 400] width 1052 height 73
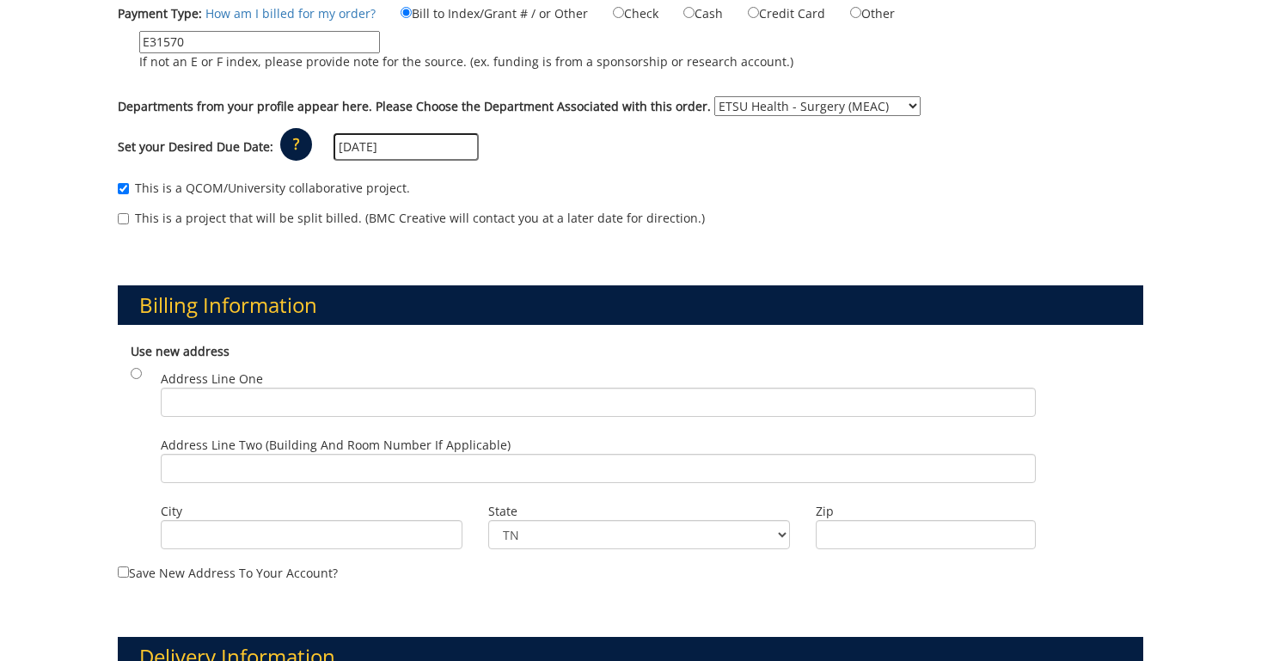
scroll to position [360, 0]
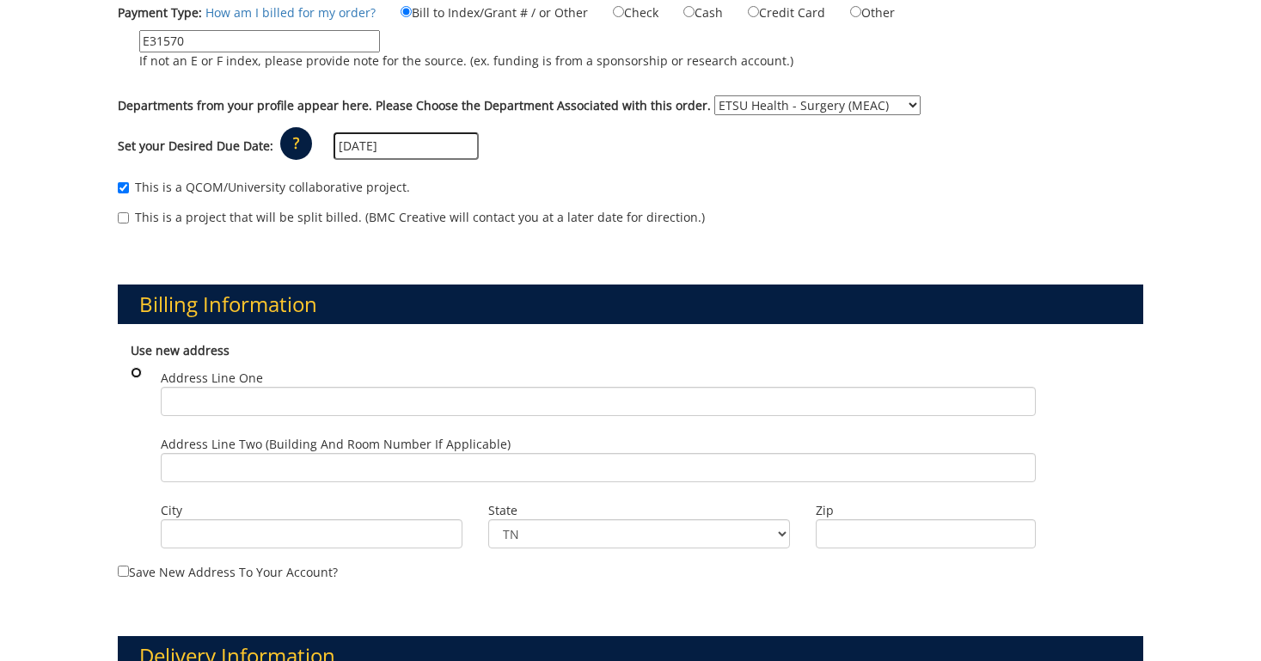
click at [137, 373] on input "radio" at bounding box center [136, 372] width 11 height 11
radio input "true"
click at [137, 373] on input "radio" at bounding box center [136, 372] width 11 height 11
click at [141, 407] on div "Use new address Address Line One Address Line Two (Building and Room Number if …" at bounding box center [631, 448] width 1026 height 229
click at [140, 373] on input "radio" at bounding box center [136, 372] width 11 height 11
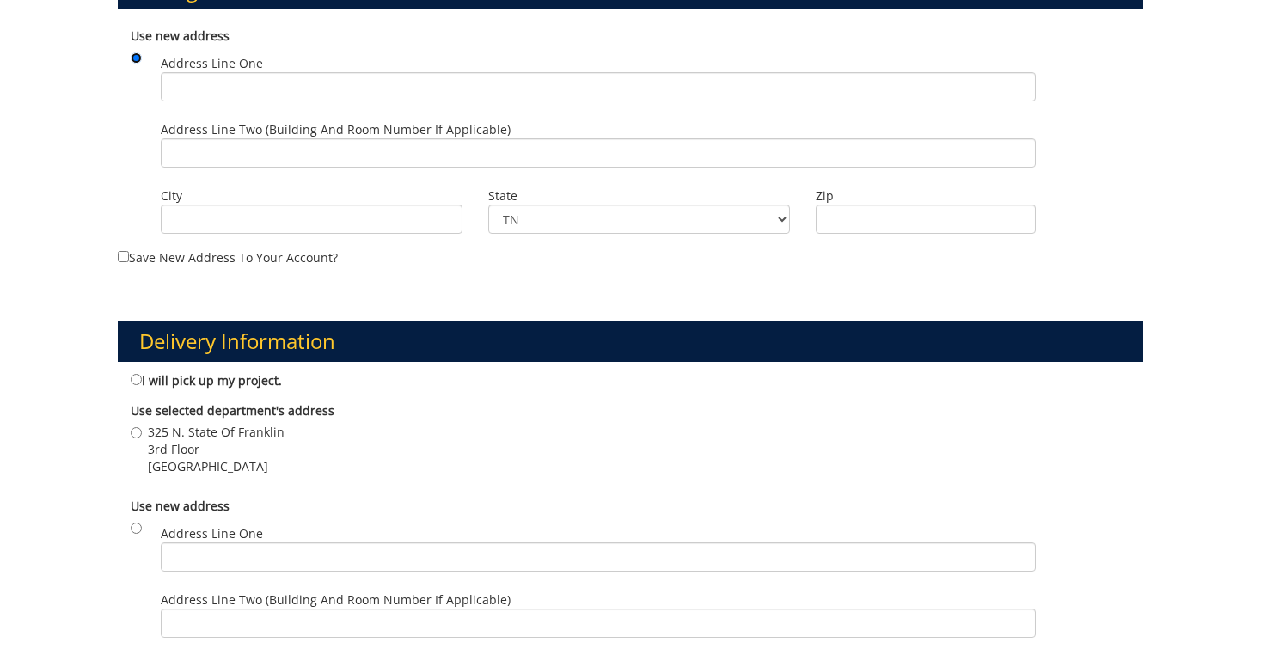
scroll to position [678, 0]
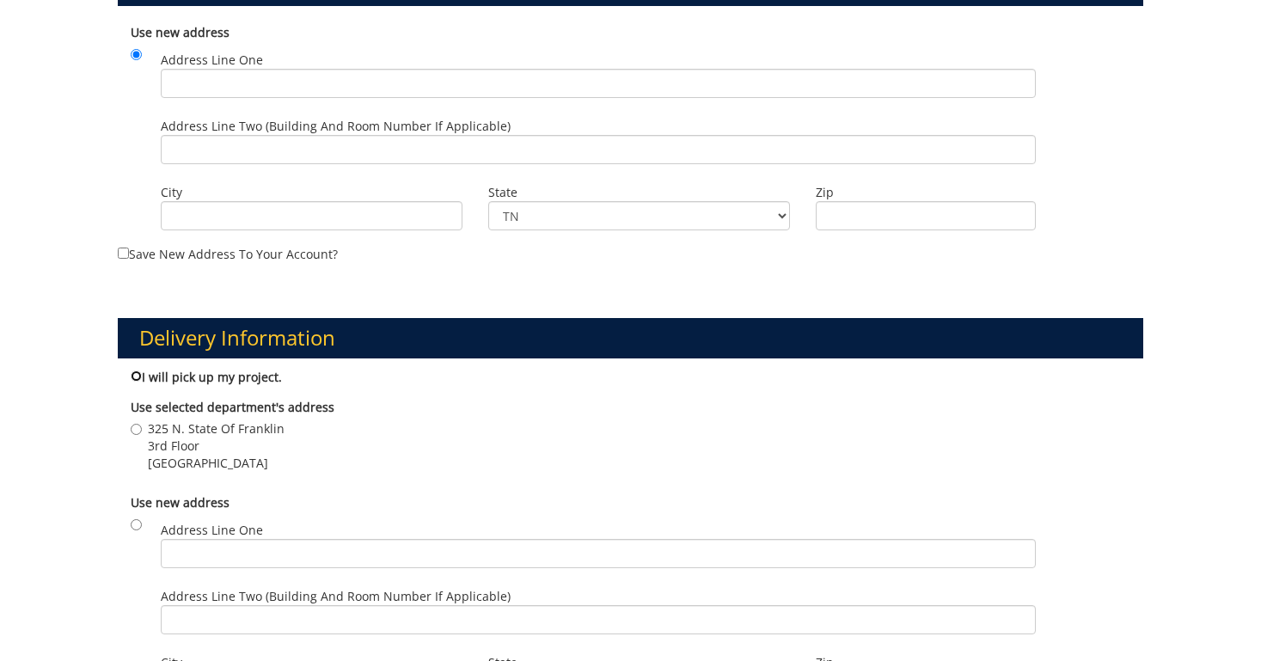
click at [135, 371] on input "I will pick up my project." at bounding box center [136, 376] width 11 height 11
radio input "true"
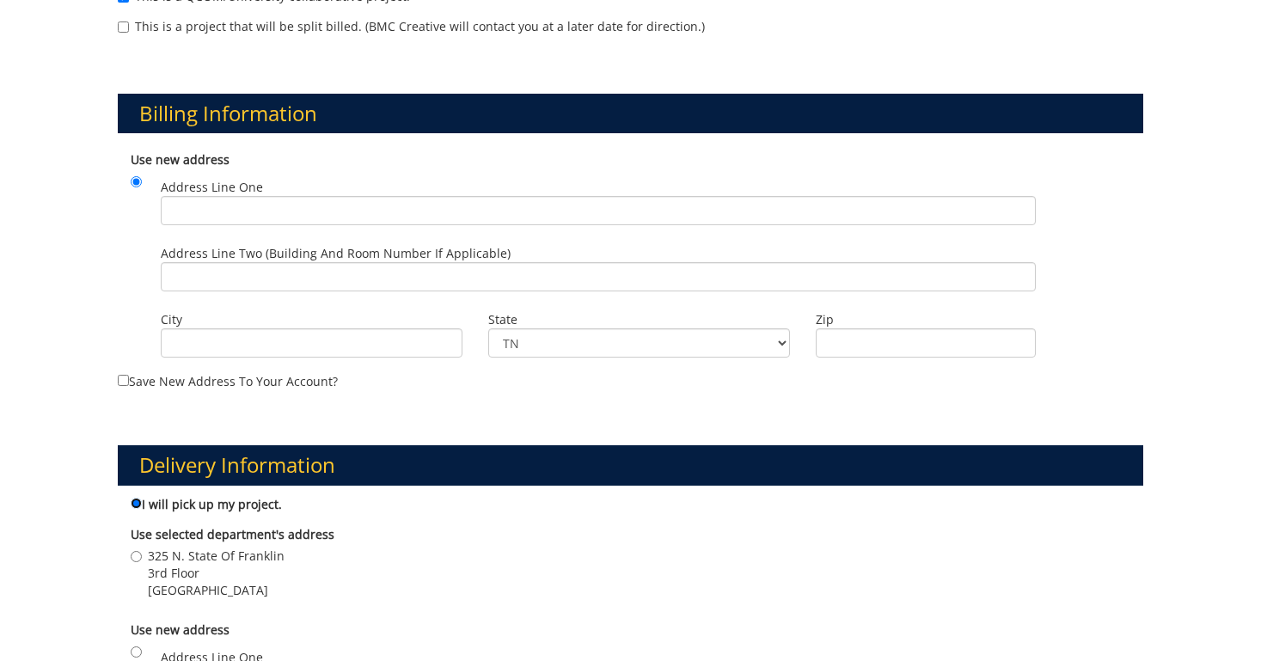
scroll to position [552, 0]
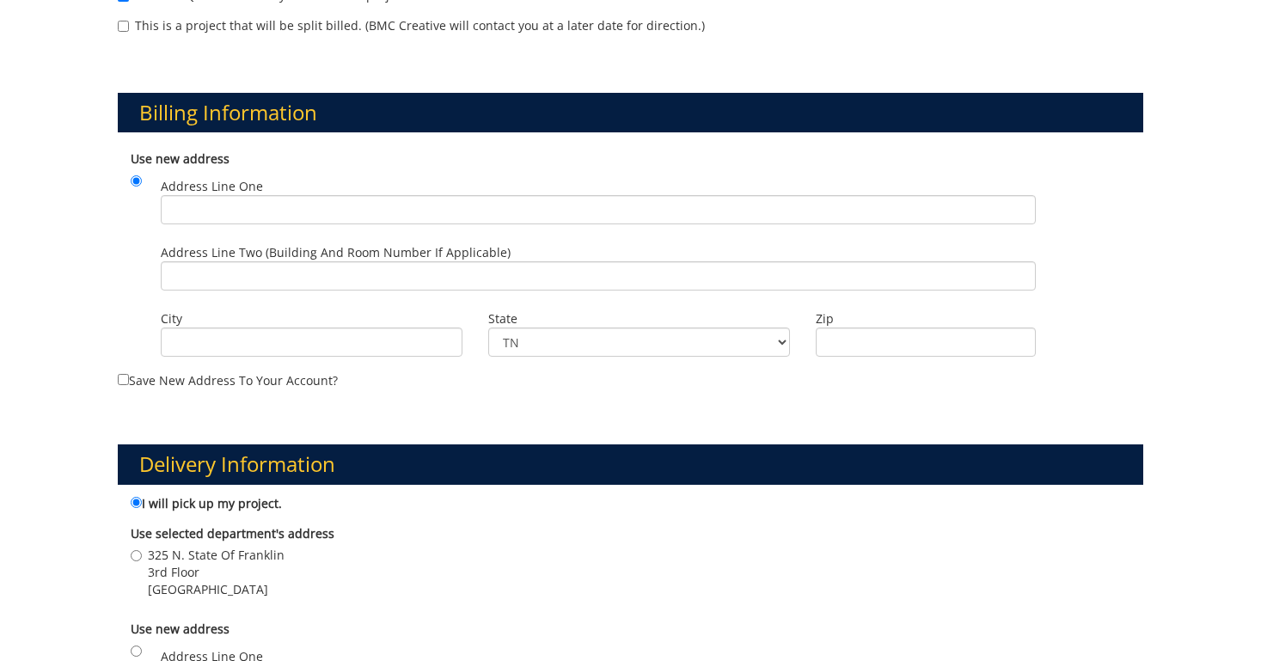
click at [280, 554] on span "325 N. State Of Franklin" at bounding box center [216, 555] width 137 height 17
click at [142, 554] on input "325 N. State Of Franklin 3rd Floor JOHNSON CITY , TN 37604" at bounding box center [136, 555] width 11 height 11
radio input "true"
click at [142, 498] on label "I will pick up my project." at bounding box center [206, 503] width 151 height 19
click at [142, 498] on input "I will pick up my project." at bounding box center [136, 502] width 11 height 11
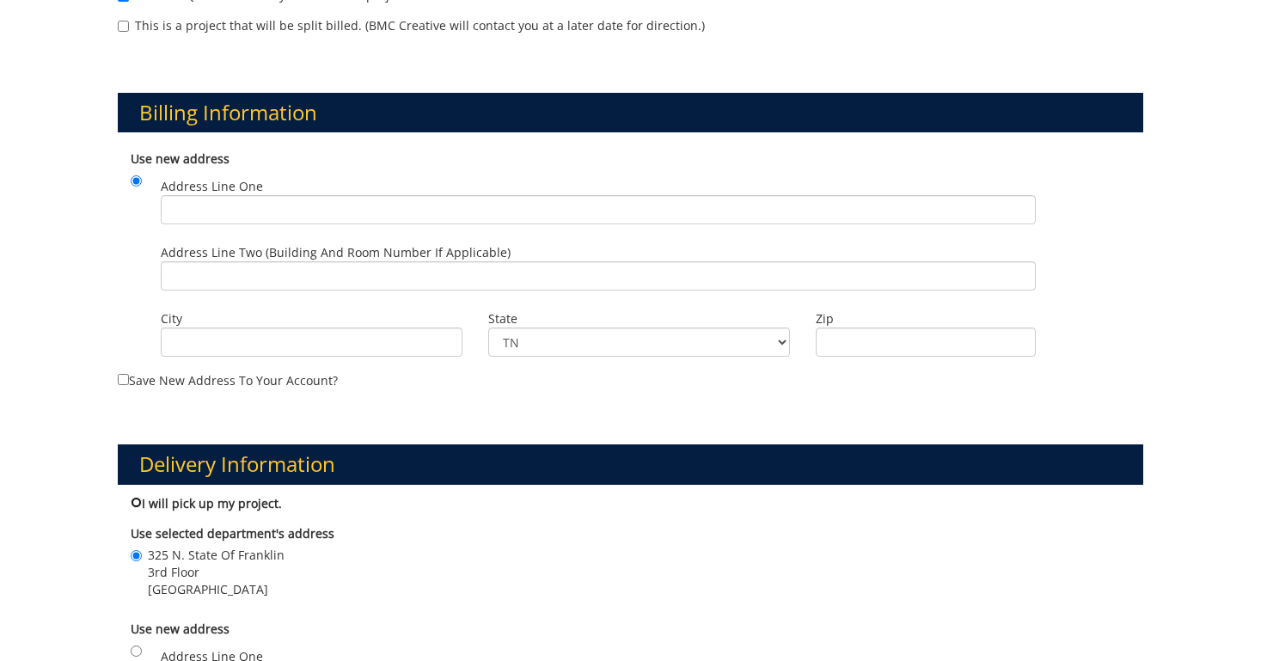
radio input "true"
click at [286, 206] on input "Address Line One" at bounding box center [598, 209] width 874 height 29
click at [135, 246] on div "Use new address Address Line One Address Line Two (Building and Room Number if …" at bounding box center [631, 256] width 1026 height 229
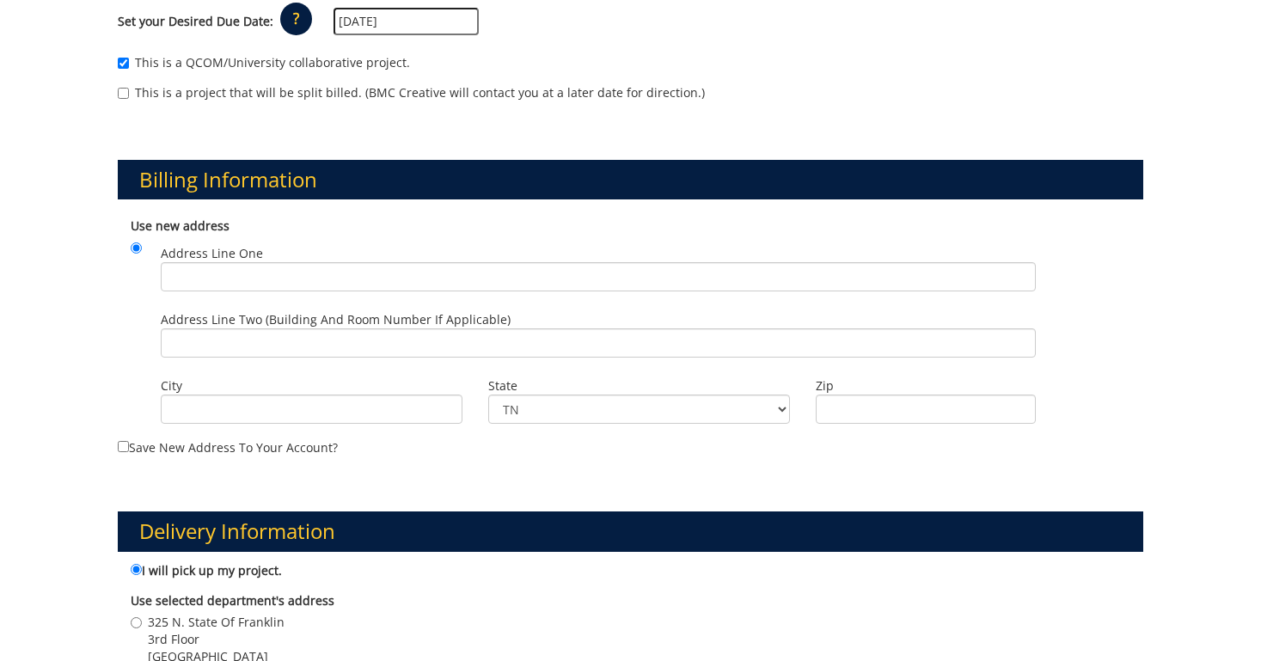
scroll to position [484, 0]
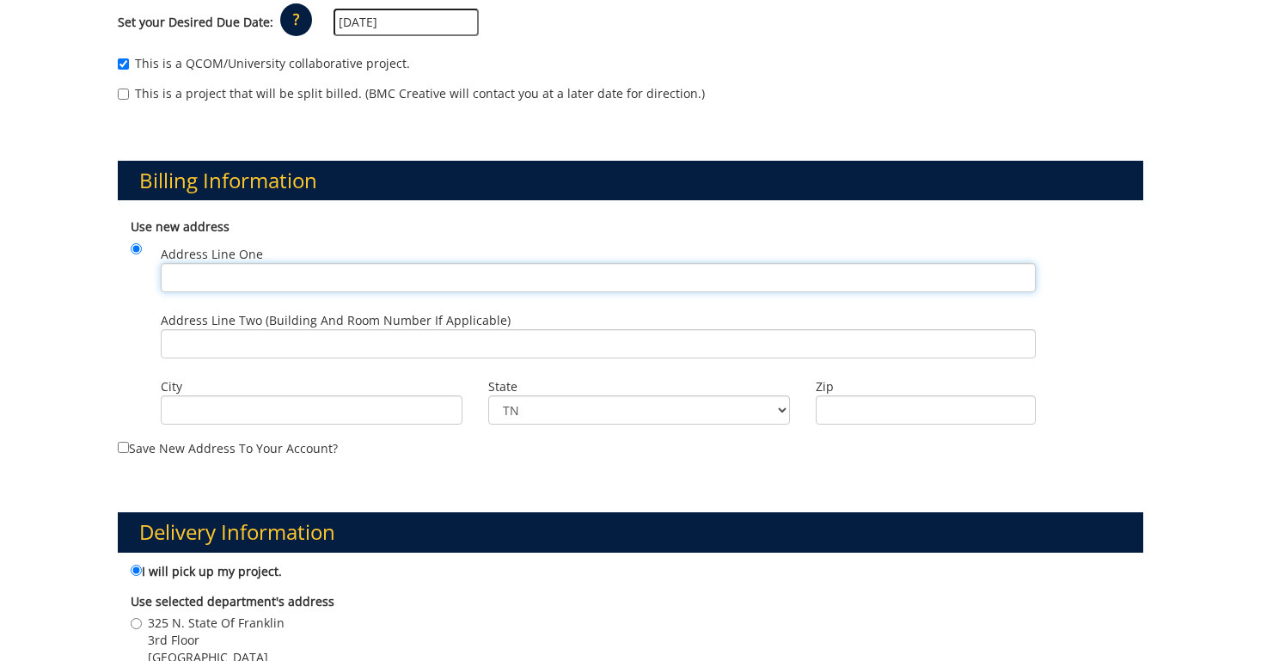
click at [539, 275] on input "Address Line One" at bounding box center [598, 277] width 874 height 29
type input "456 Quiver Street"
type input "Johnson City"
type input "37604"
click at [336, 373] on div "City Johnson City" at bounding box center [312, 398] width 328 height 52
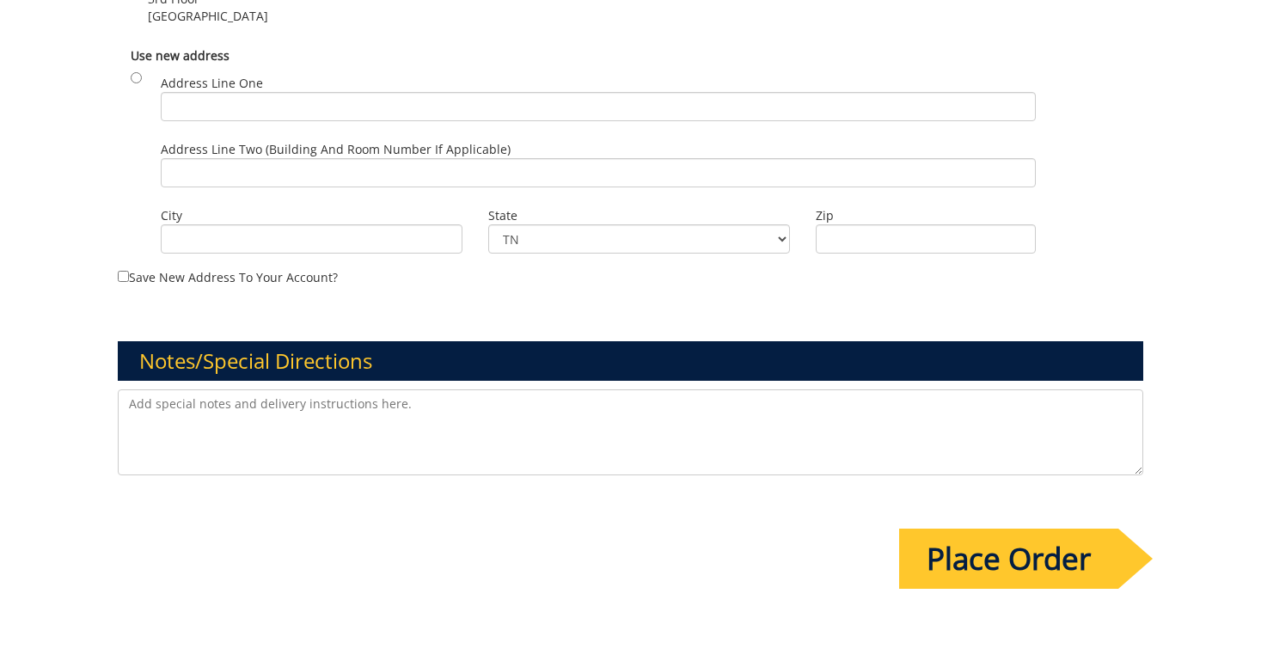
scroll to position [1145, 0]
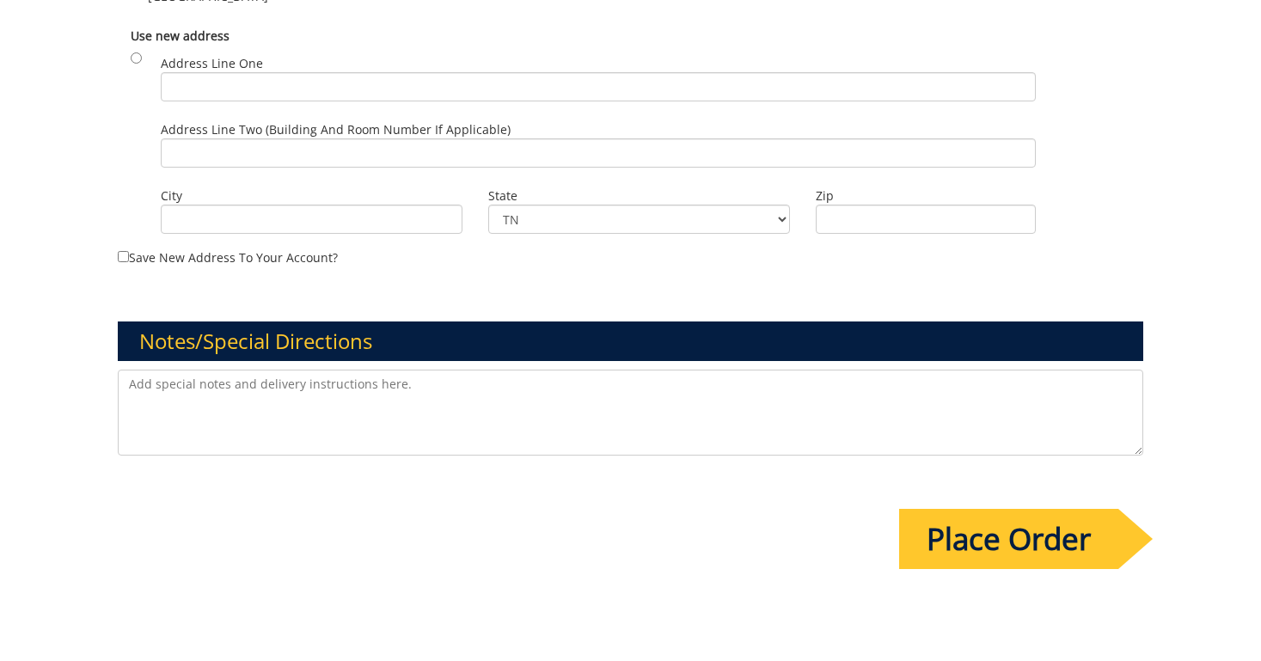
click at [1023, 553] on input "Place Order" at bounding box center [1008, 539] width 219 height 60
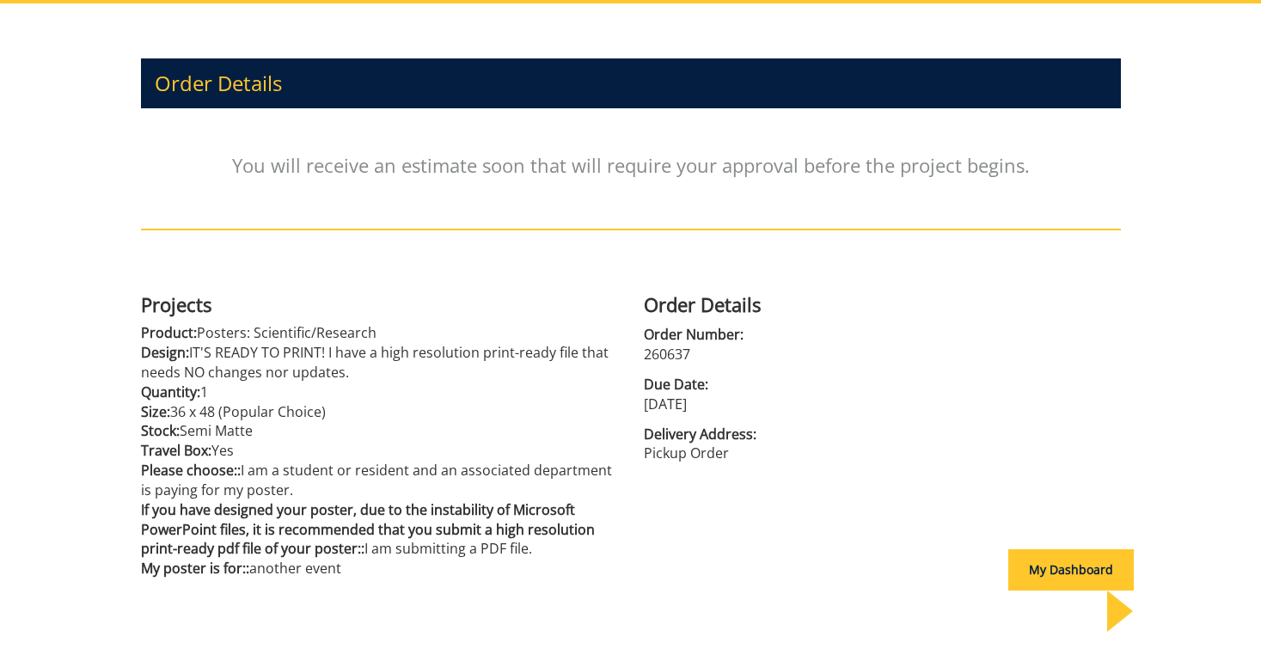
scroll to position [273, 0]
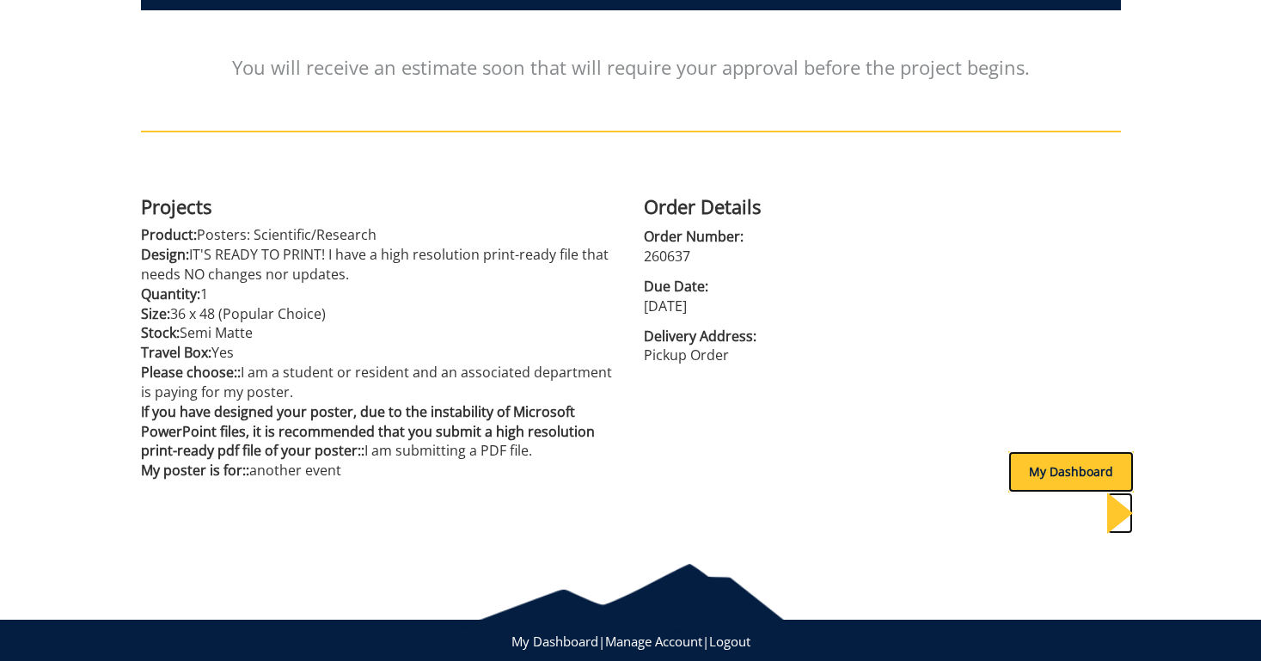
click at [1061, 473] on div "My Dashboard" at bounding box center [1072, 471] width 126 height 41
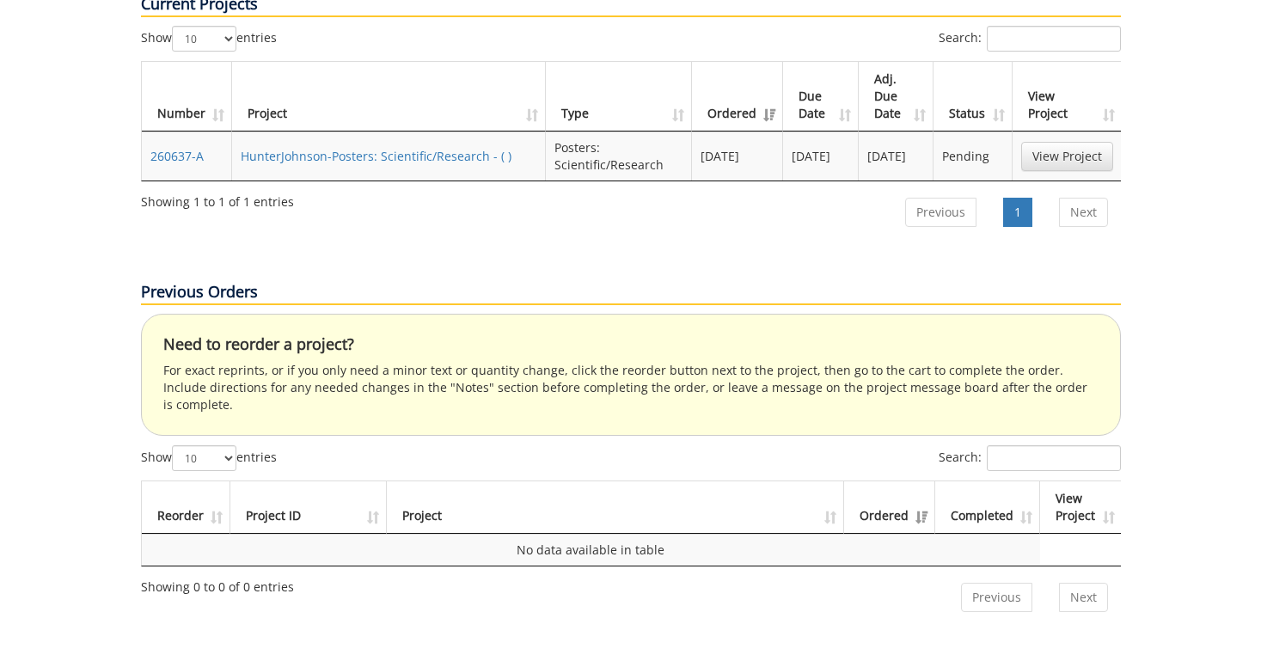
scroll to position [638, 0]
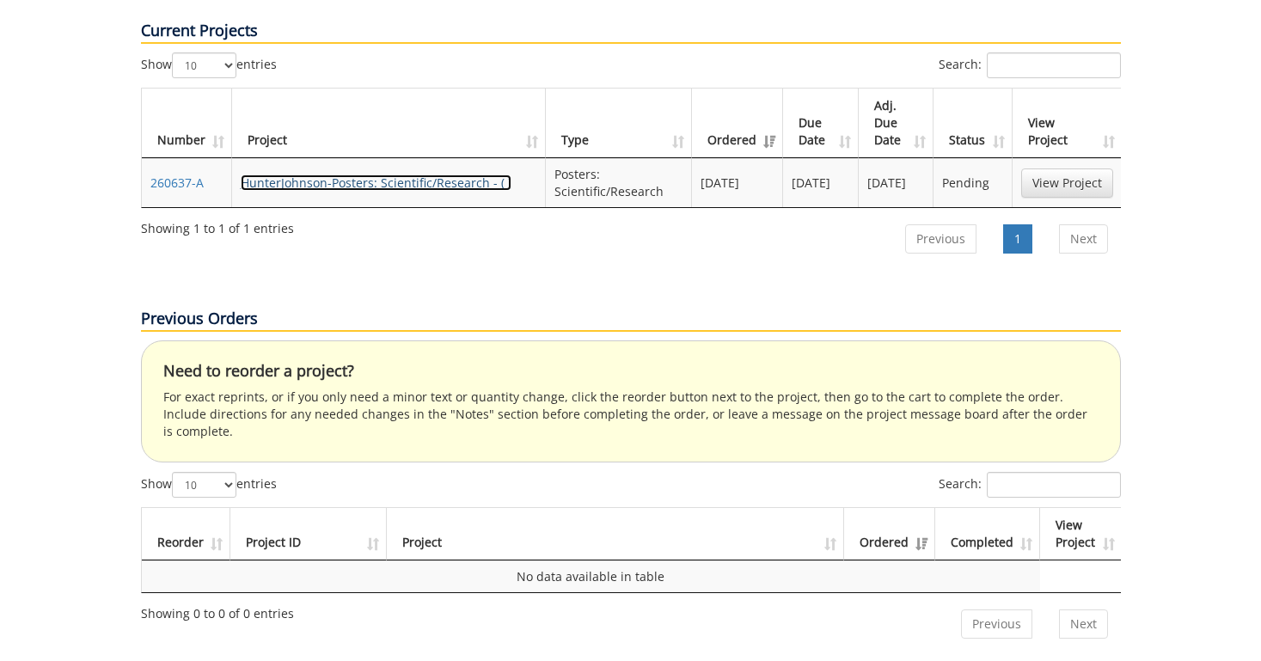
click at [453, 175] on link "HunterJohnson-Posters: Scientific/Research - ( )" at bounding box center [376, 183] width 271 height 16
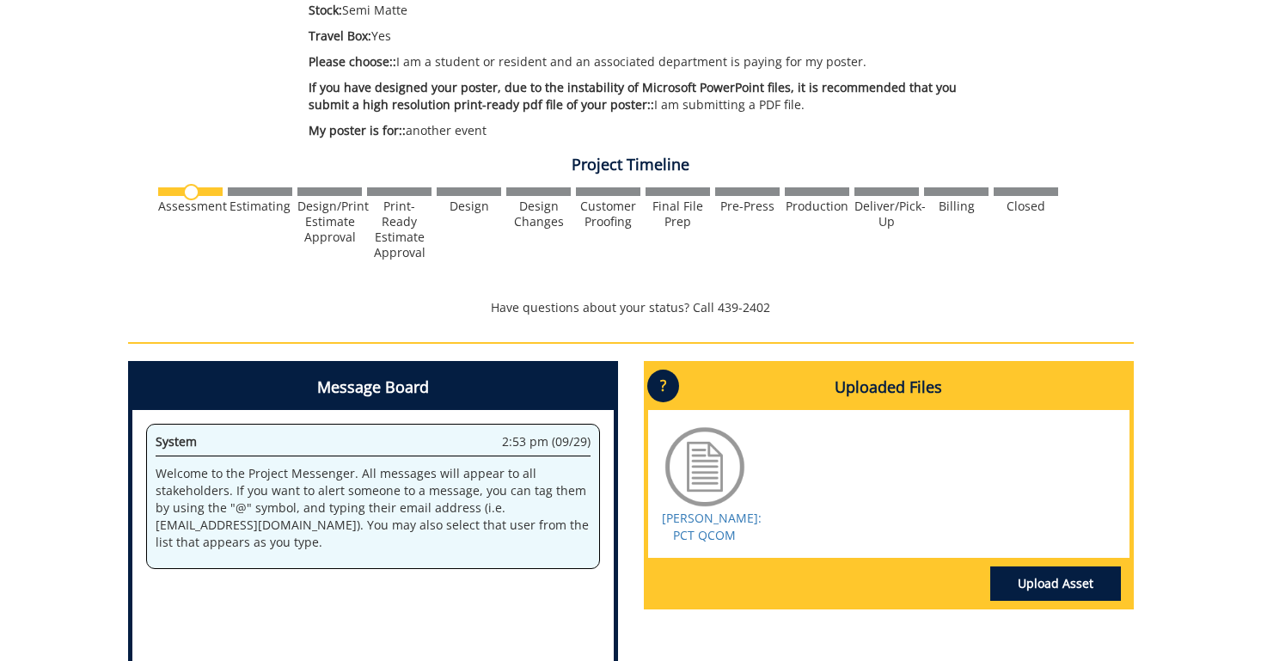
scroll to position [673, 0]
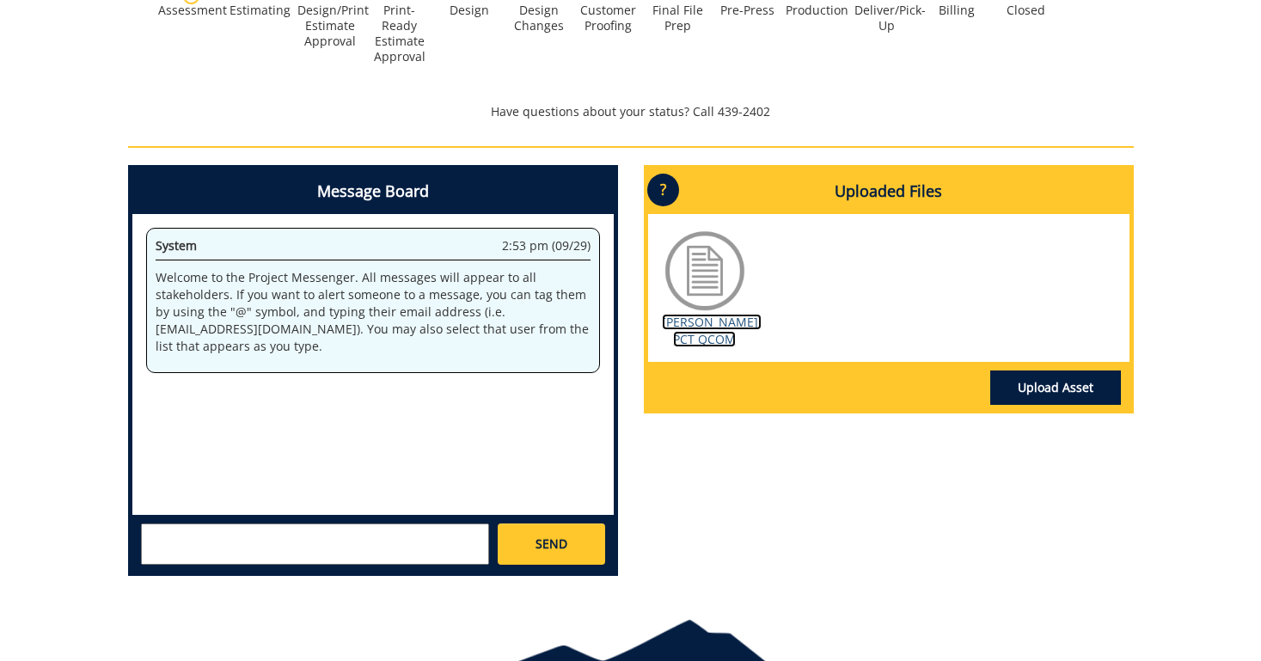
click at [706, 329] on link "[PERSON_NAME]: PCT QCOM" at bounding box center [712, 331] width 100 height 34
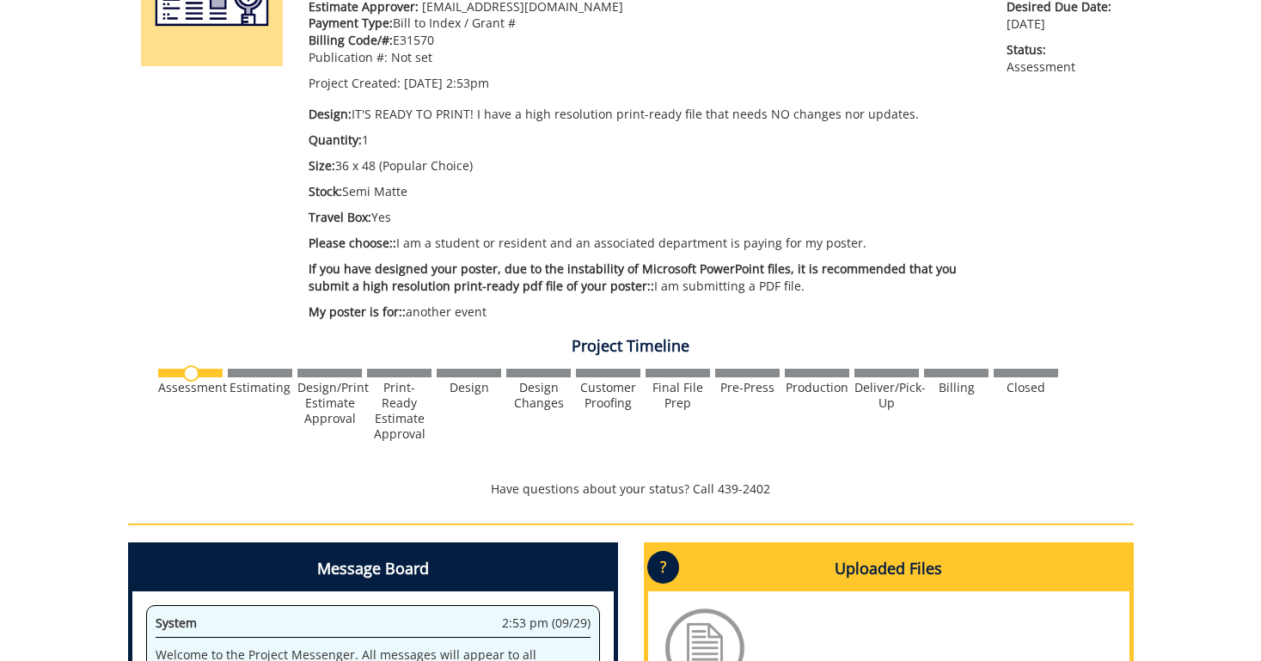
scroll to position [768, 0]
